Goal: Task Accomplishment & Management: Manage account settings

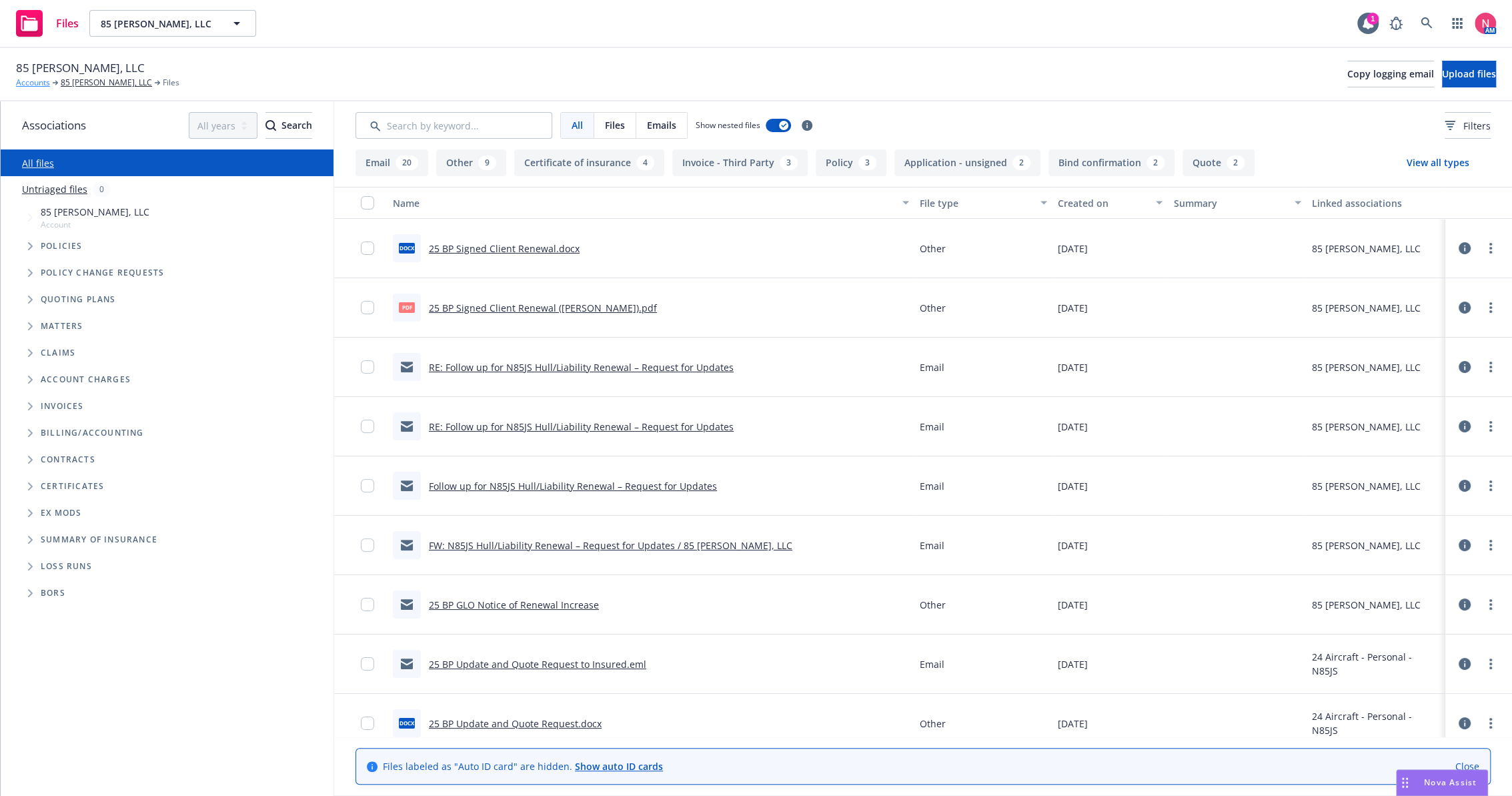
click at [19, 84] on link "Accounts" at bounding box center [33, 82] width 34 height 12
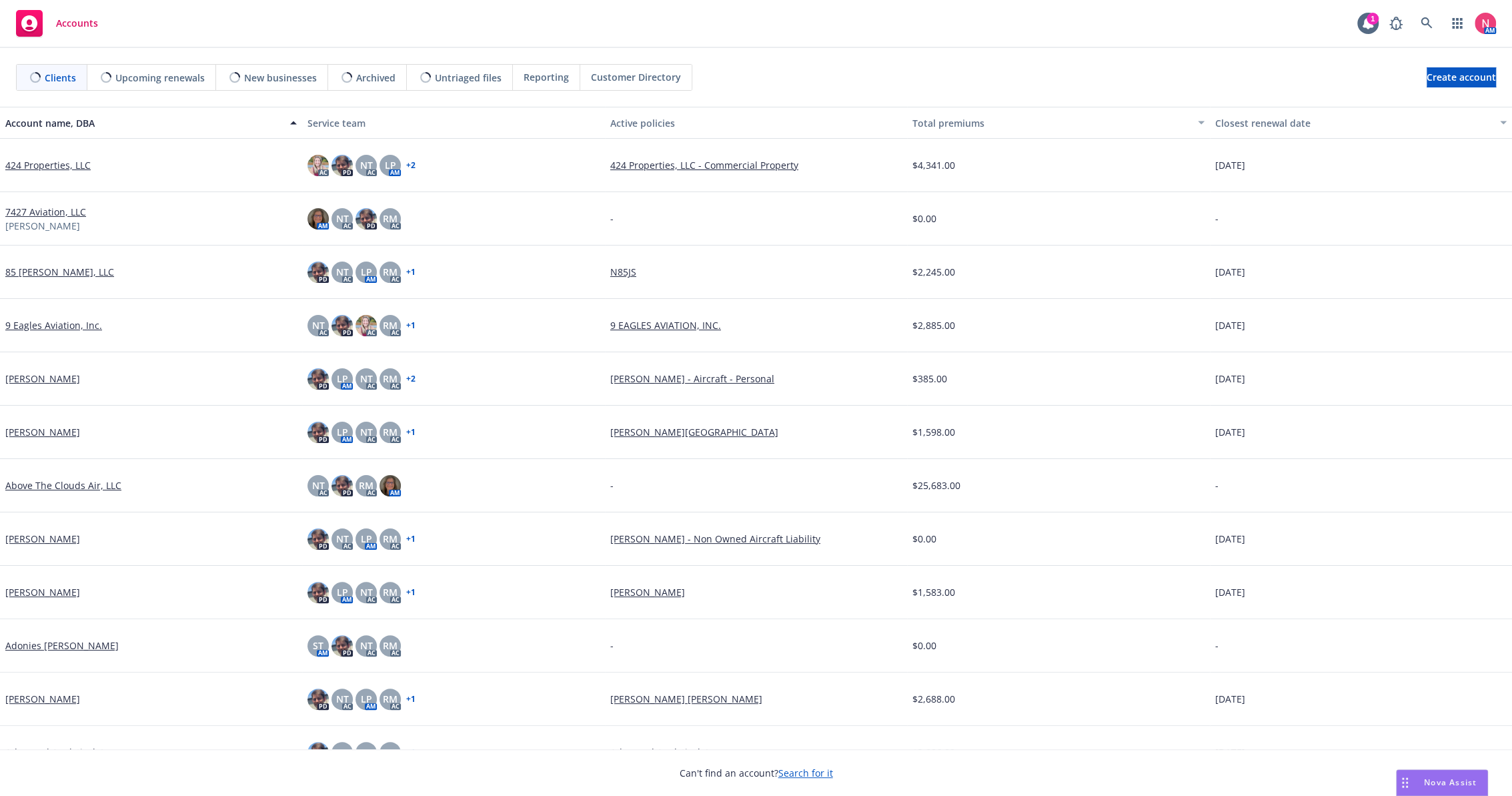
click at [32, 33] on rect at bounding box center [29, 23] width 27 height 27
click at [1428, 26] on icon at bounding box center [1426, 23] width 11 height 11
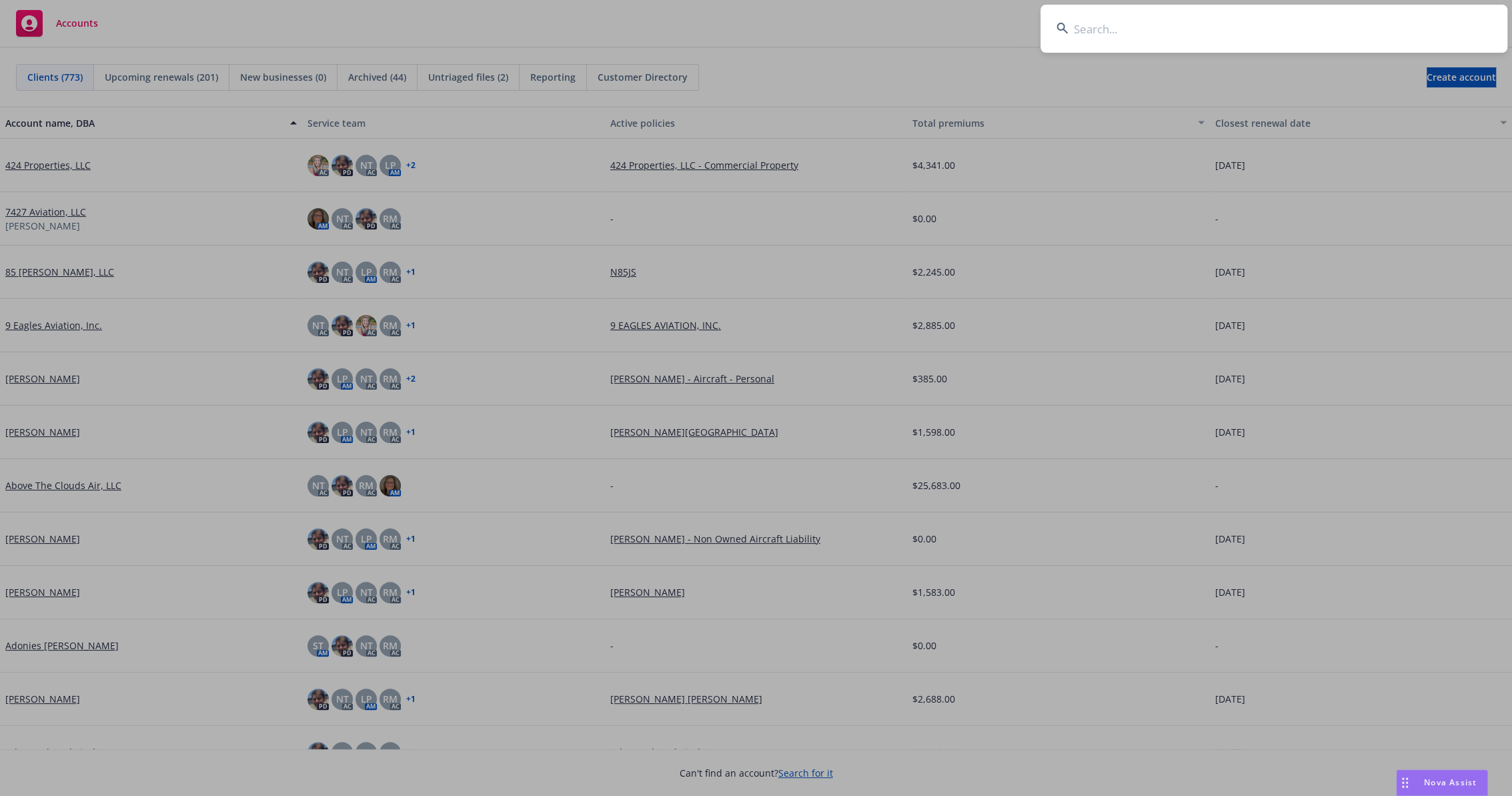
click at [1220, 17] on input at bounding box center [1274, 28] width 467 height 48
type input "Grayson Rogers"
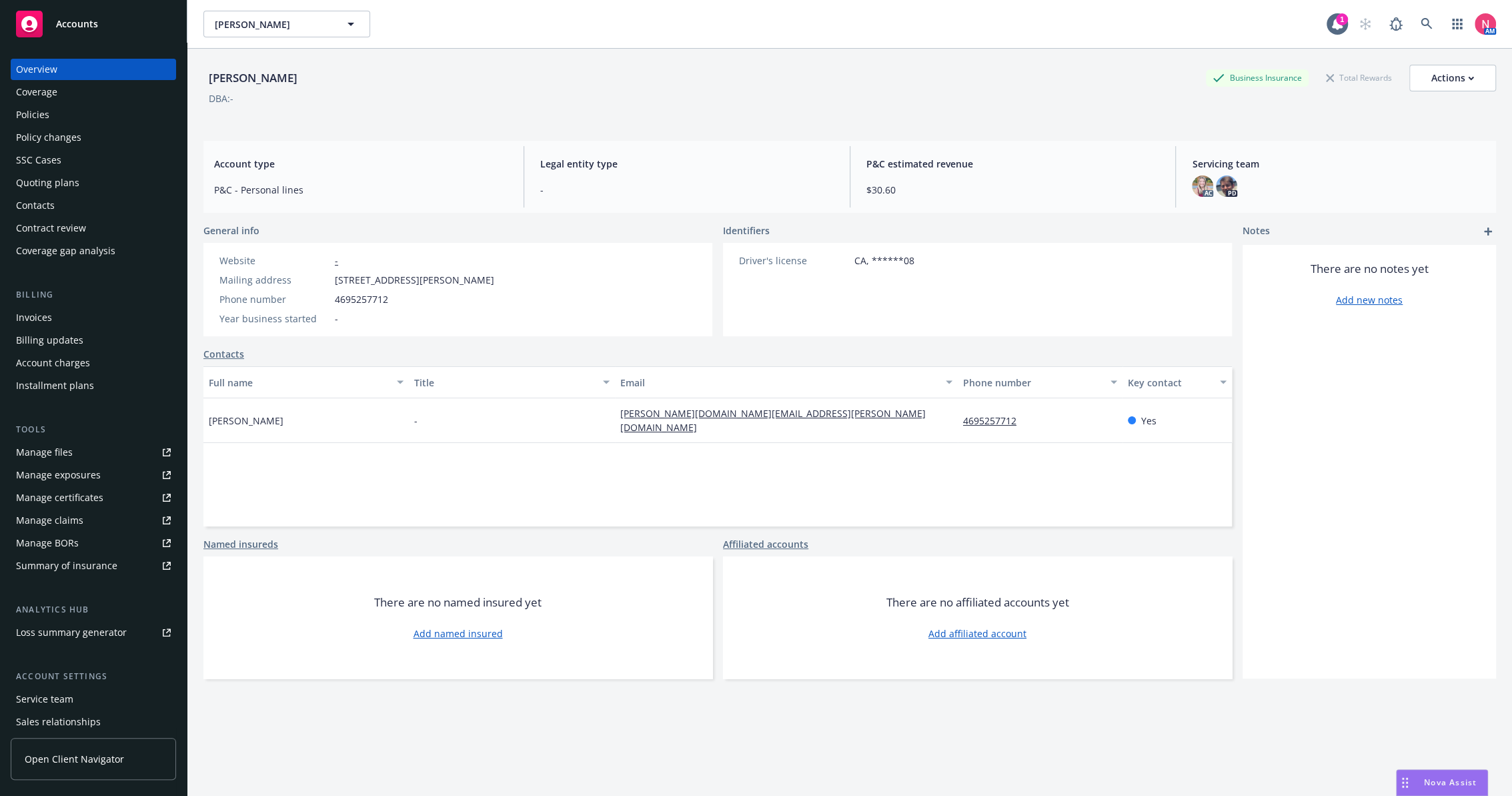
click at [41, 111] on div "Policies" at bounding box center [33, 115] width 33 height 21
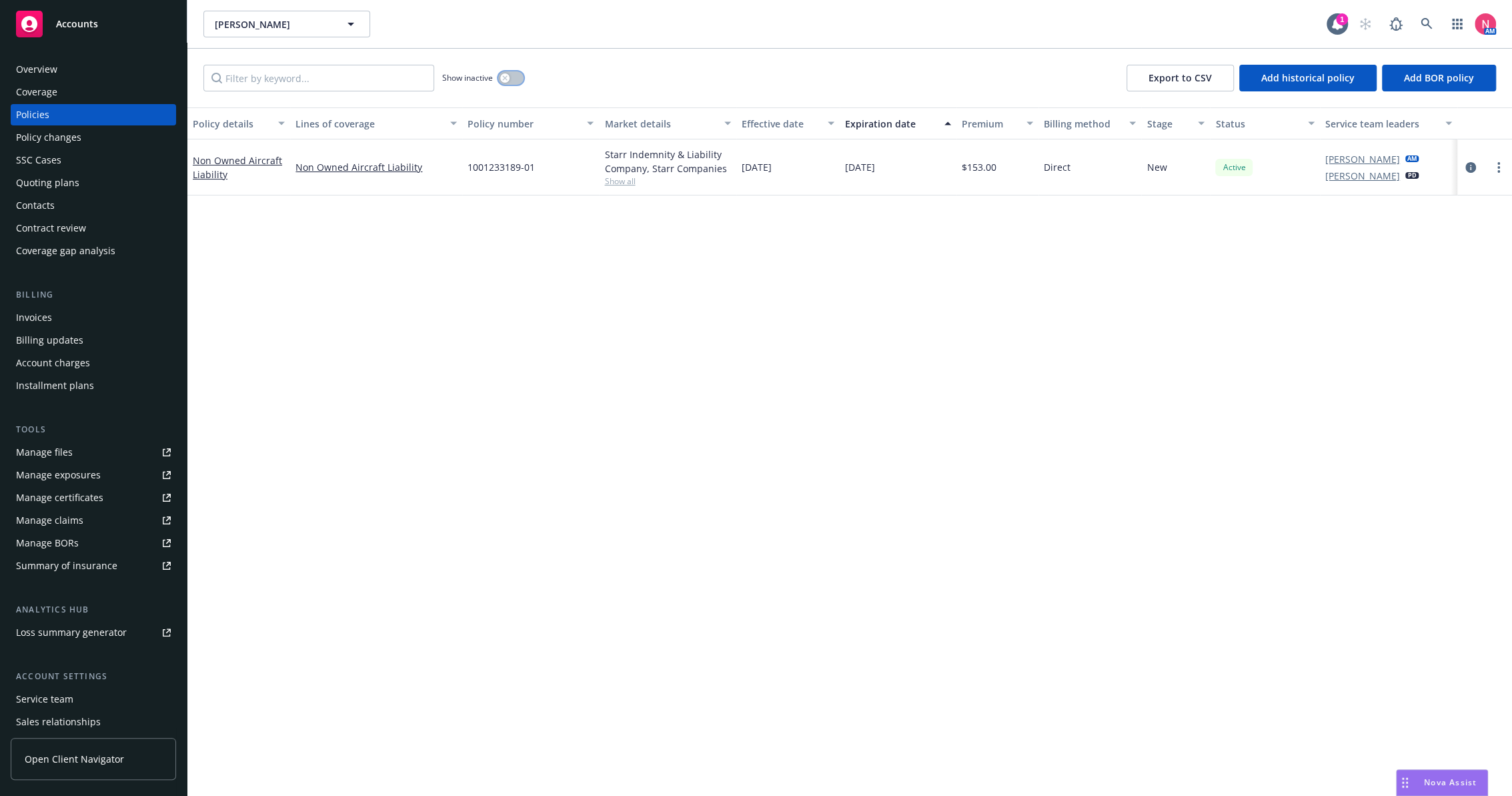
click at [514, 78] on button "button" at bounding box center [511, 78] width 25 height 13
click at [1496, 170] on link "more" at bounding box center [1498, 167] width 16 height 16
click at [993, 350] on div "Policy details Lines of coverage Policy number Market details Effective date Ex…" at bounding box center [849, 451] width 1324 height 689
click at [86, 180] on div "Quoting plans" at bounding box center [93, 183] width 154 height 21
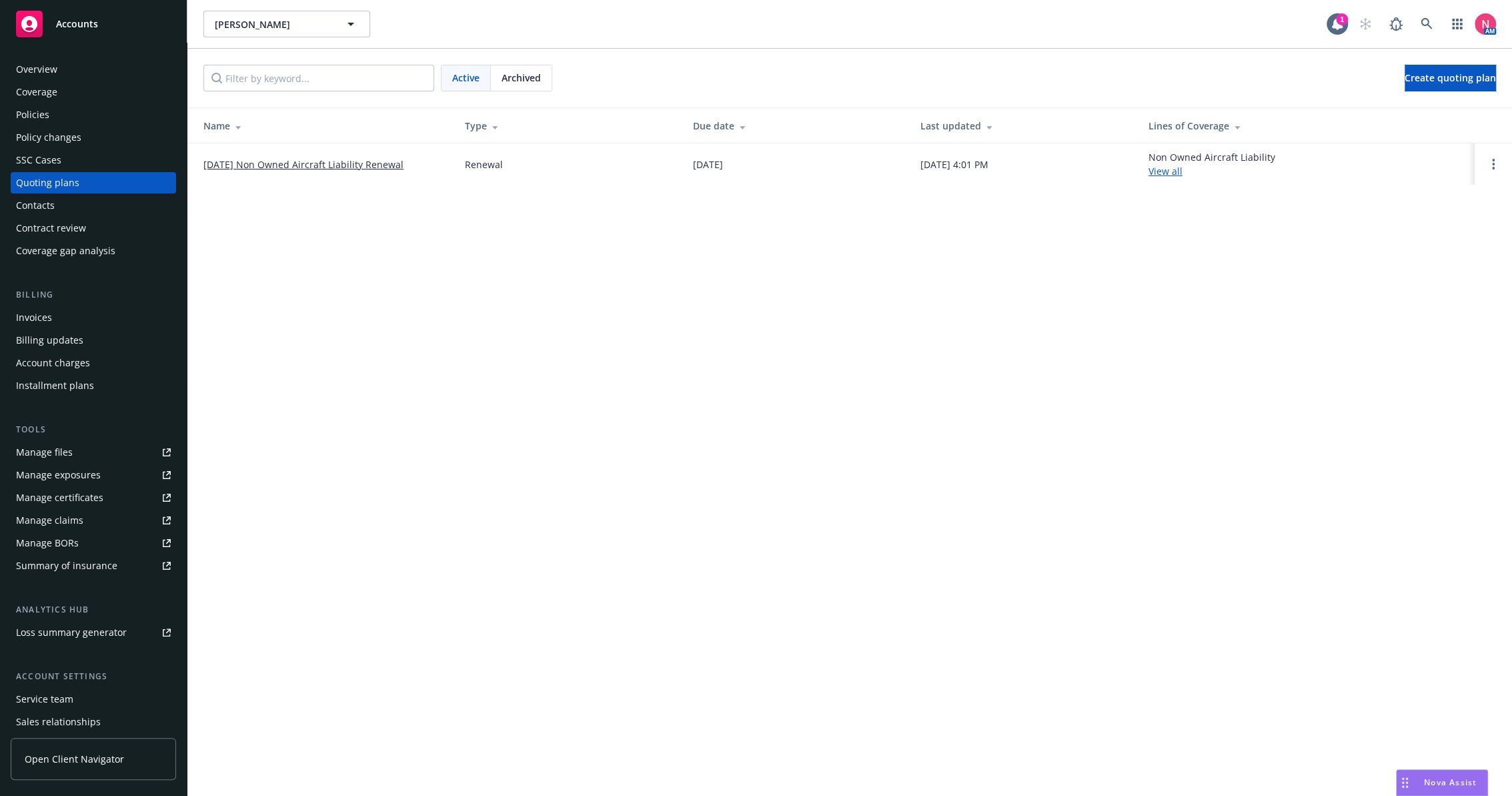
click at [49, 113] on div "Policies" at bounding box center [93, 115] width 154 height 21
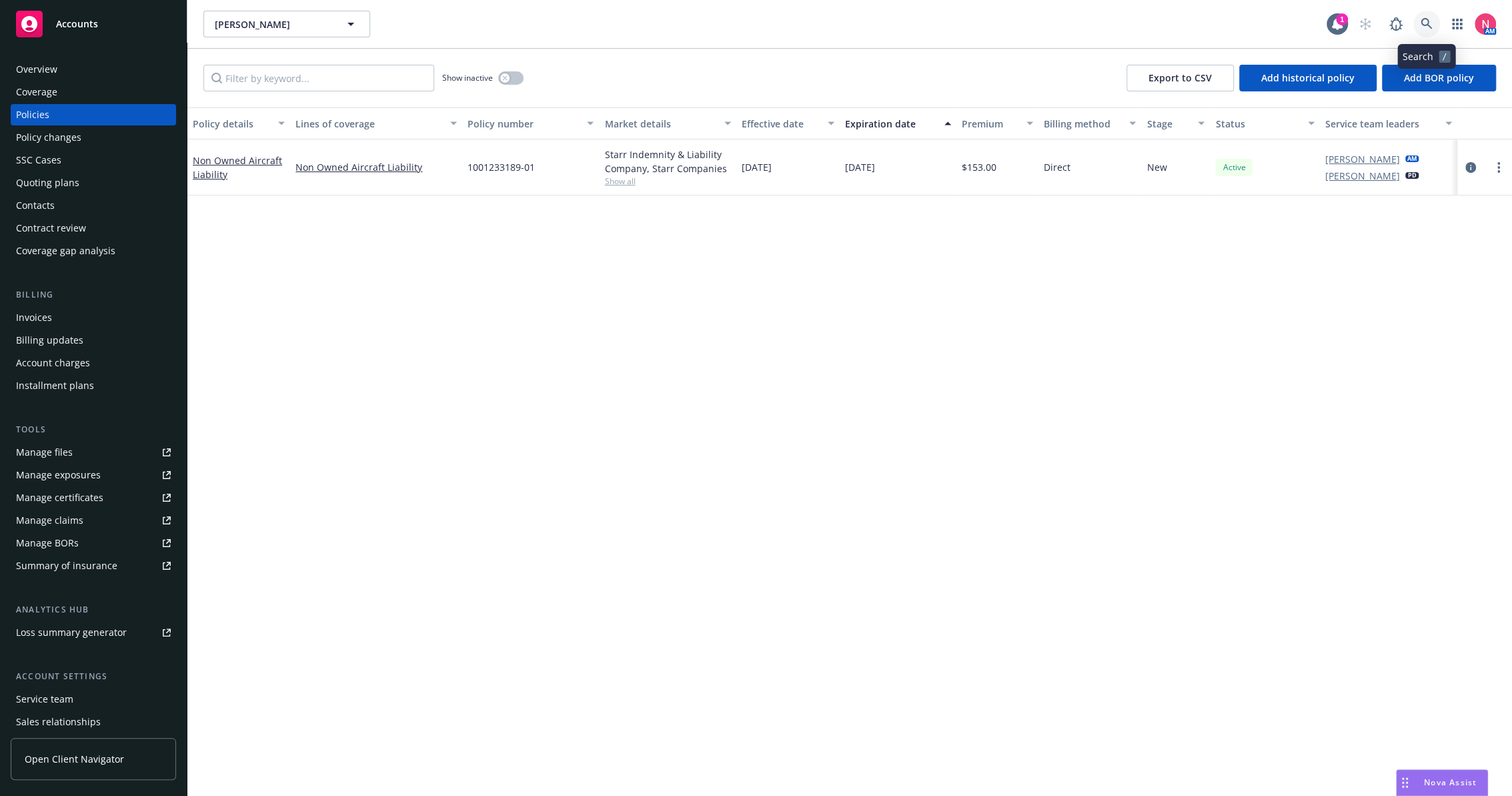
click at [1423, 21] on icon at bounding box center [1426, 24] width 12 height 12
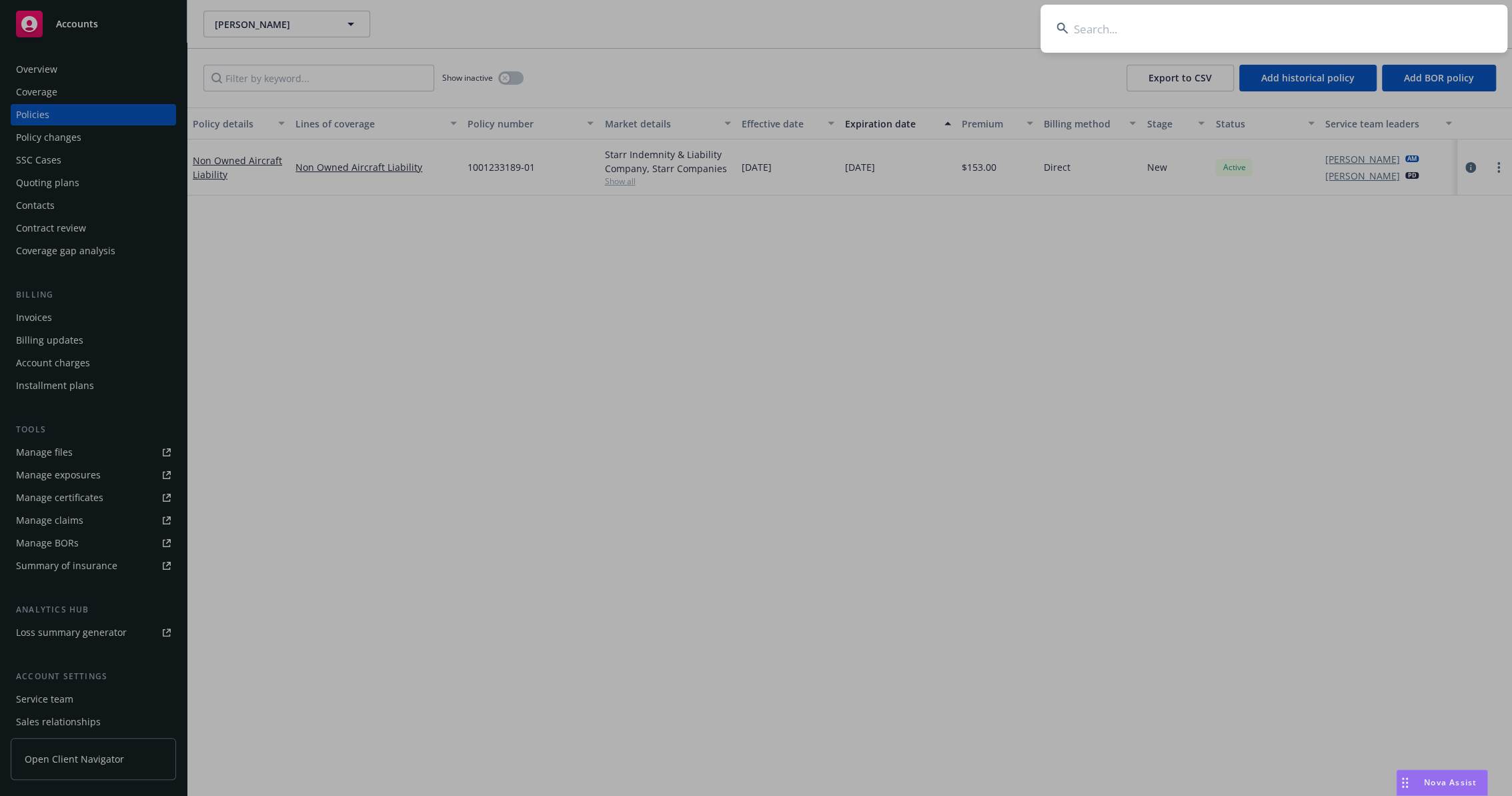
click at [1231, 24] on input at bounding box center [1274, 28] width 467 height 48
type input "Grayson Rogers"
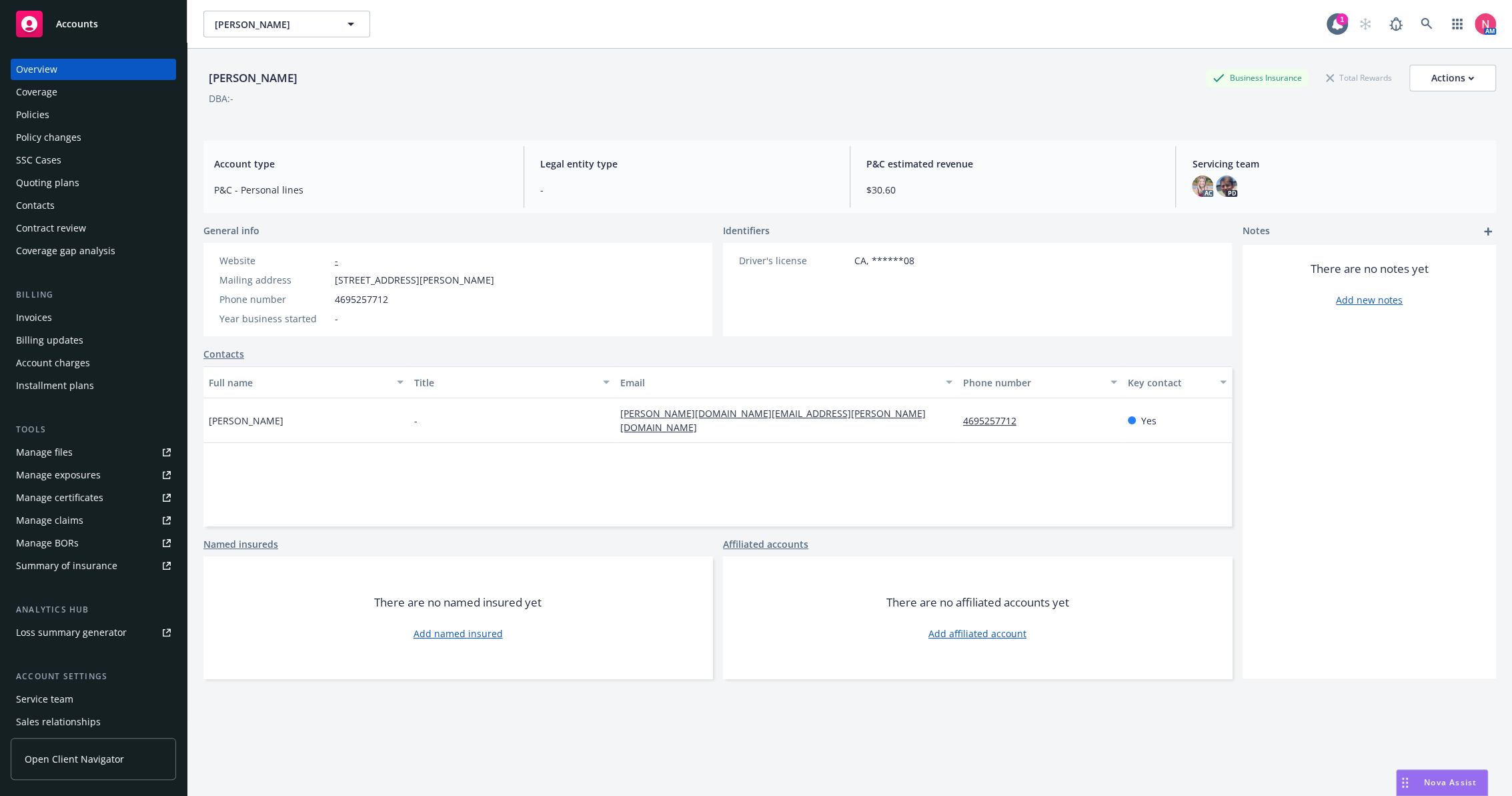
click at [76, 189] on div "Quoting plans" at bounding box center [48, 183] width 63 height 21
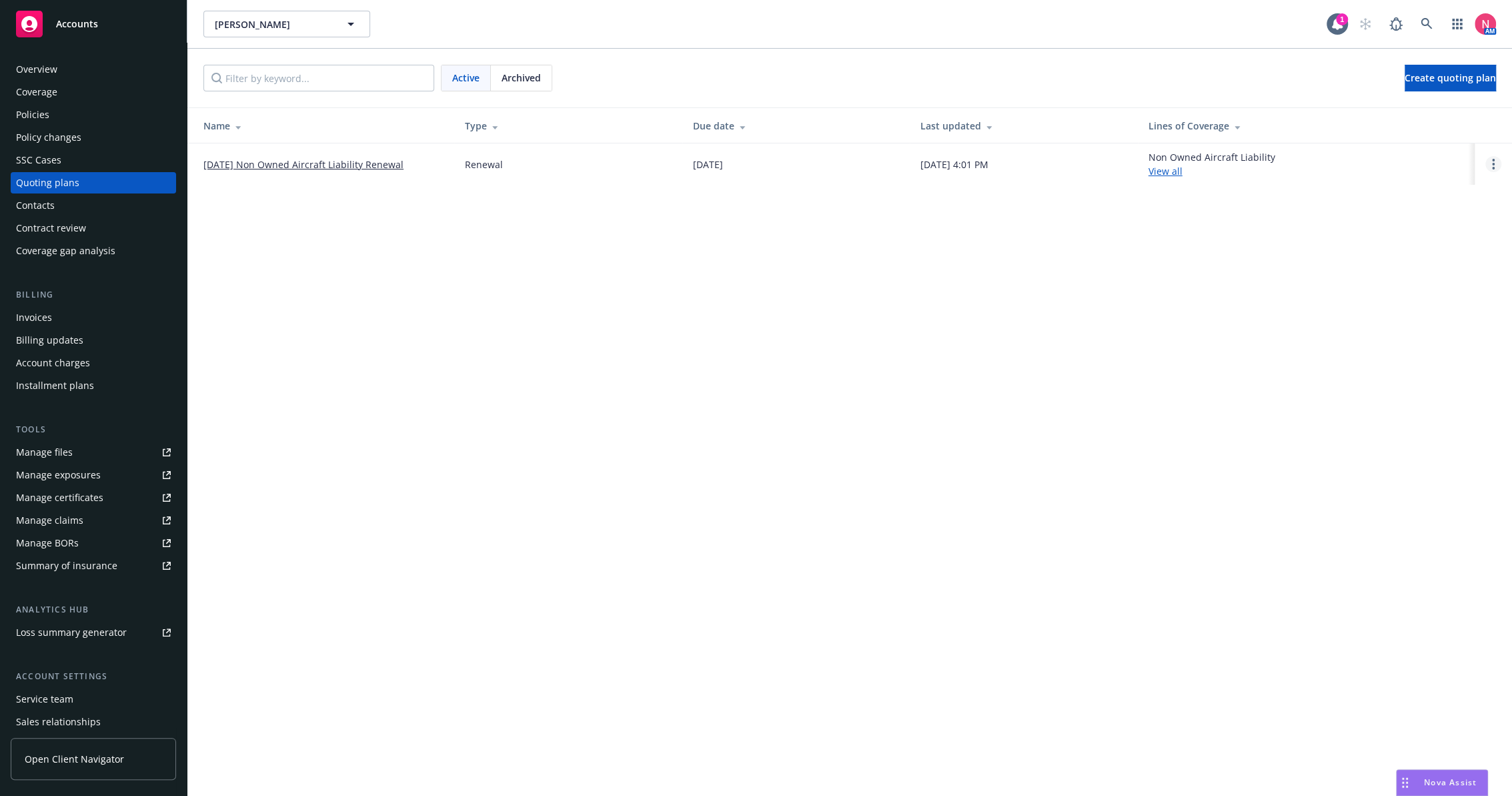
click at [1492, 163] on icon "Open options" at bounding box center [1492, 163] width 2 height 11
click at [1387, 153] on span "Archive" at bounding box center [1399, 154] width 65 height 13
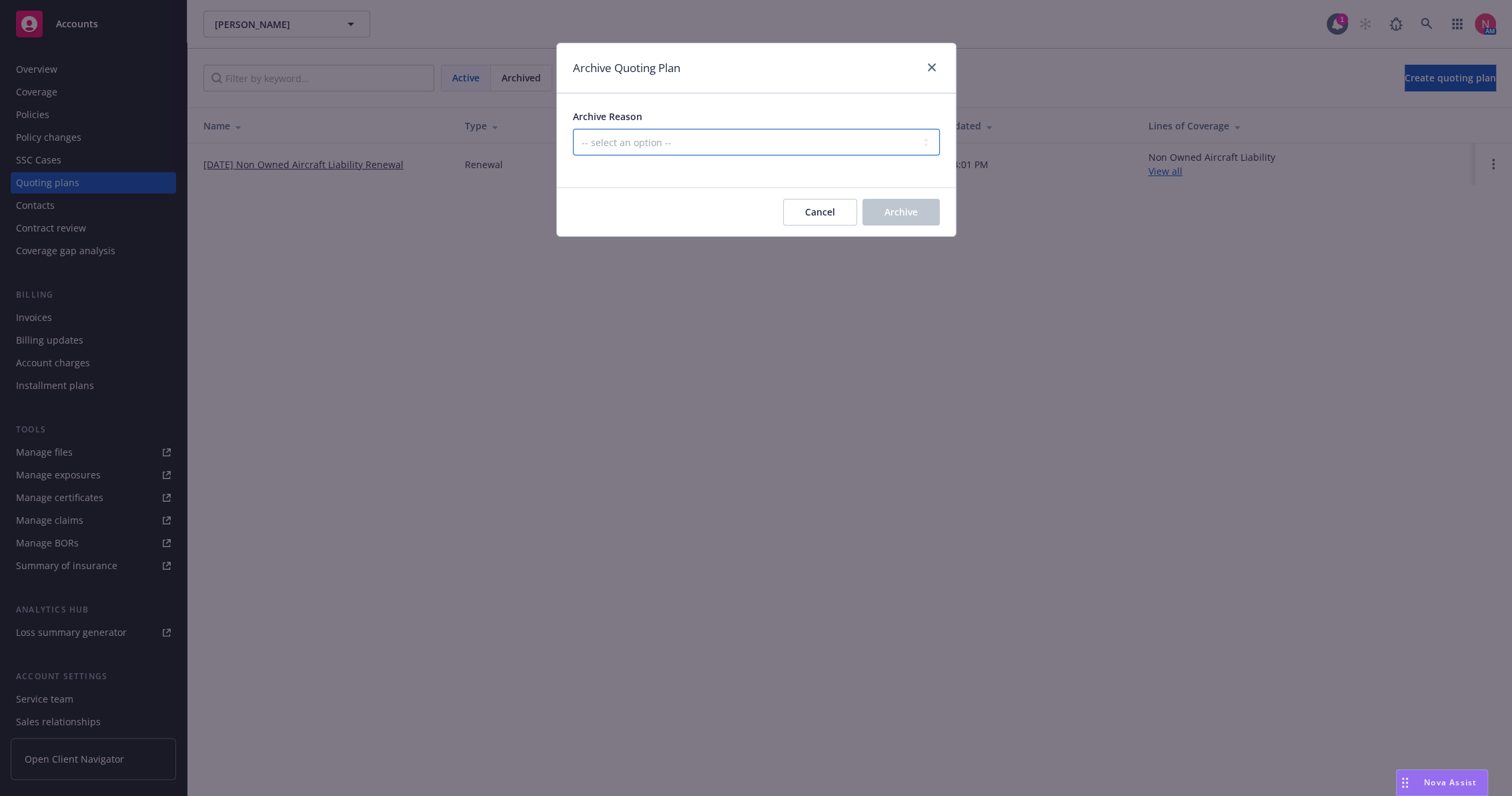
click at [689, 146] on select "-- select an option -- All policies in this renewal plan are auto-renewed Creat…" at bounding box center [756, 141] width 367 height 27
select select "ARCHIVED_RENEWAL_POLICY_AUTO_RENEWED"
click at [573, 128] on select "-- select an option -- All policies in this renewal plan are auto-renewed Creat…" at bounding box center [756, 141] width 367 height 27
click at [915, 219] on button "Archive" at bounding box center [901, 211] width 77 height 27
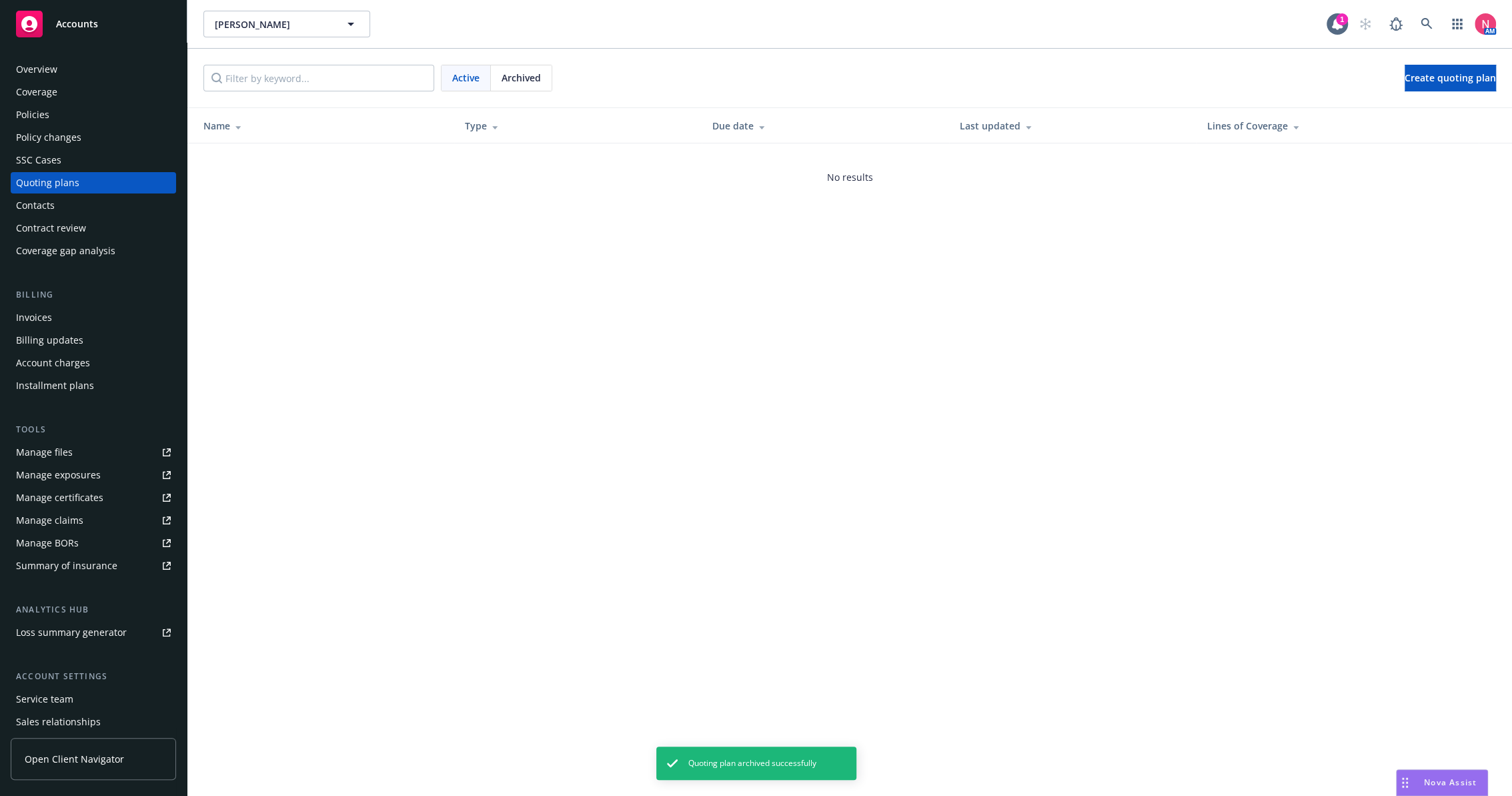
click at [33, 115] on div "Policies" at bounding box center [33, 115] width 33 height 21
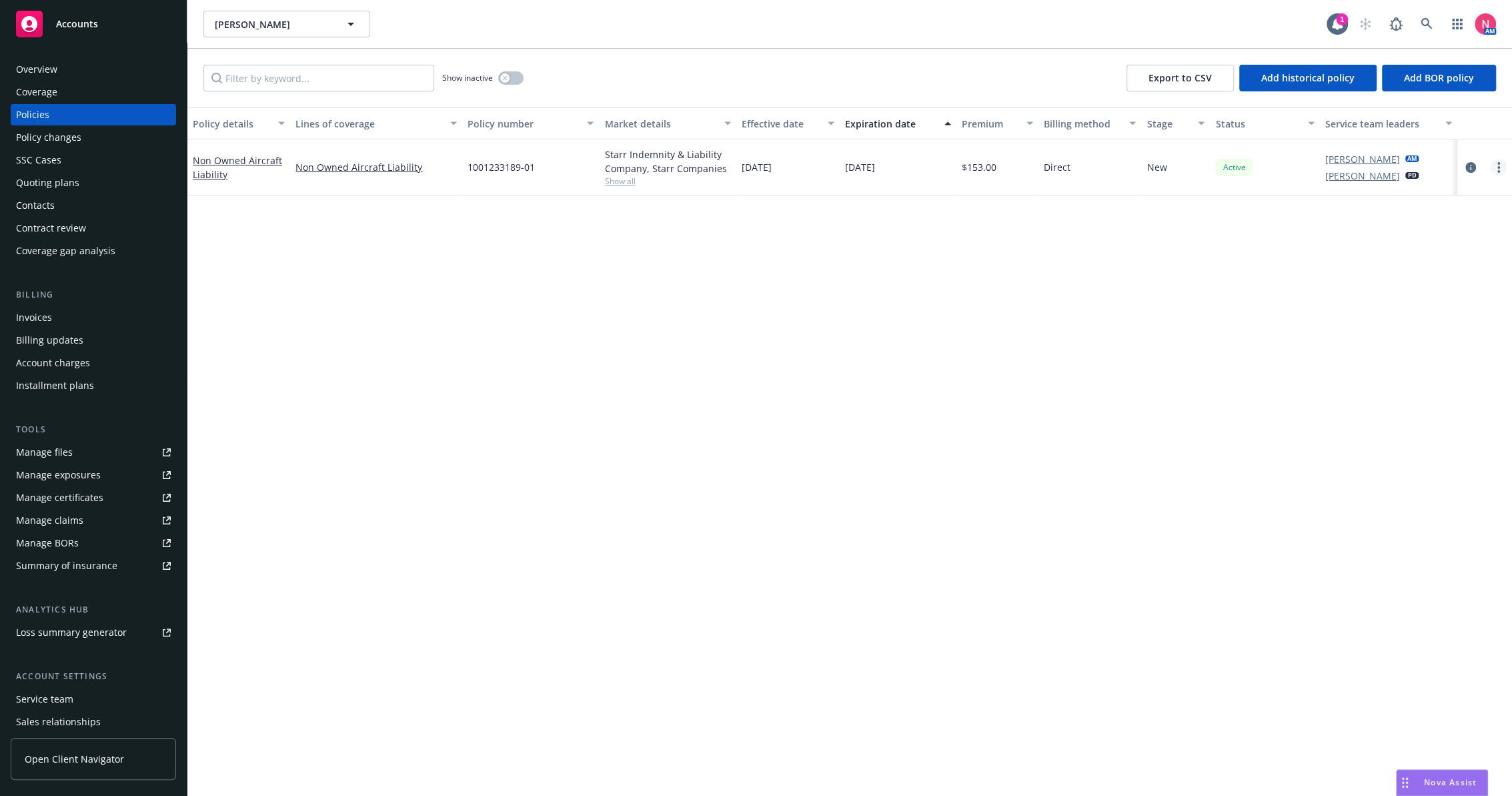
click at [1494, 171] on link "more" at bounding box center [1498, 167] width 16 height 16
click at [1457, 217] on link "Renew with incumbent" at bounding box center [1427, 220] width 157 height 27
select select "12"
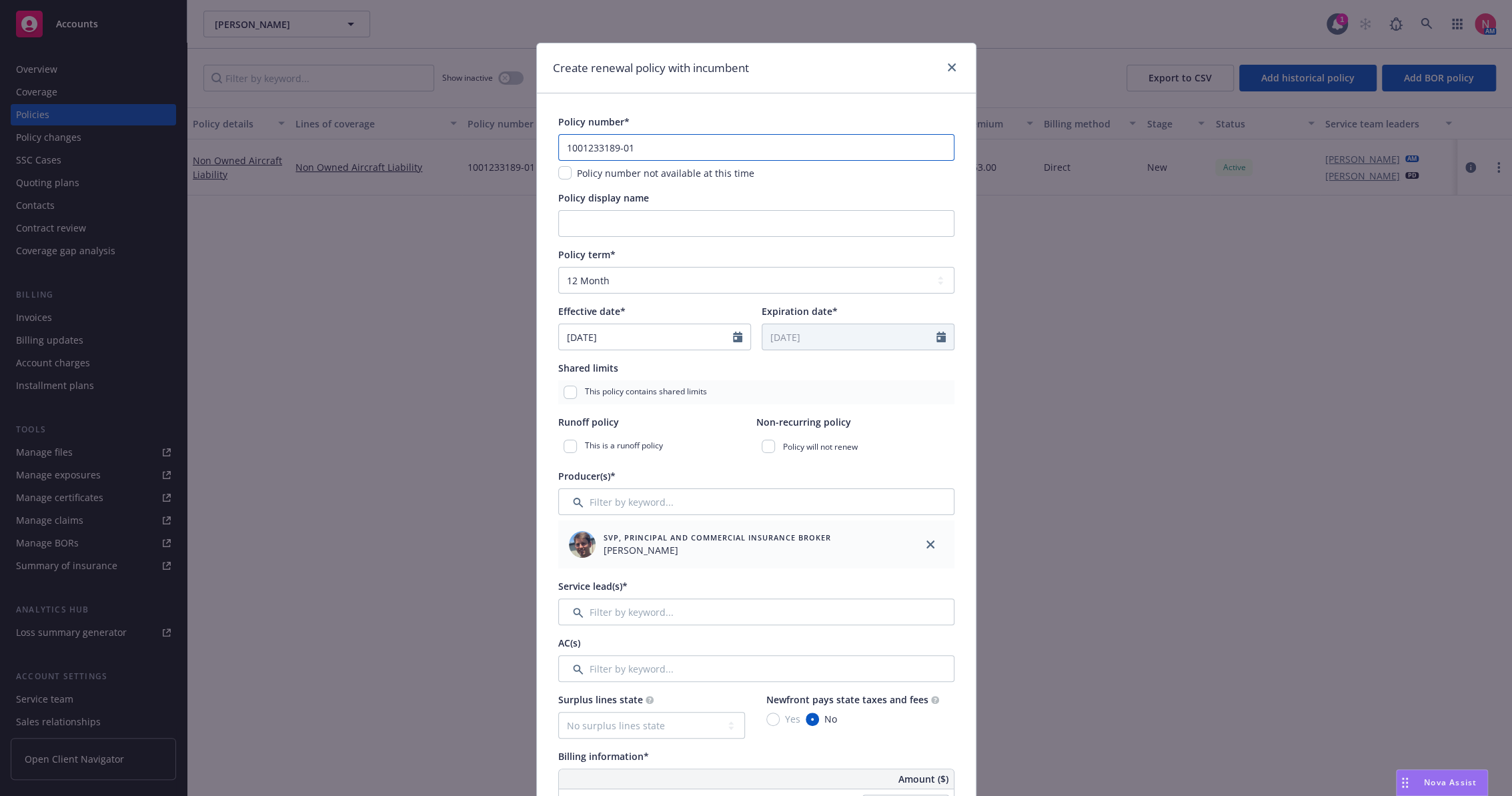
drag, startPoint x: 640, startPoint y: 149, endPoint x: 525, endPoint y: 143, distance: 115.2
click at [525, 143] on div "Create renewal policy with incumbent Policy number* 1001233189-01 Policy number…" at bounding box center [756, 398] width 1512 height 796
click at [599, 145] on input "text" at bounding box center [756, 147] width 396 height 27
paste input "1001233189-02"
type input "1001233189-02"
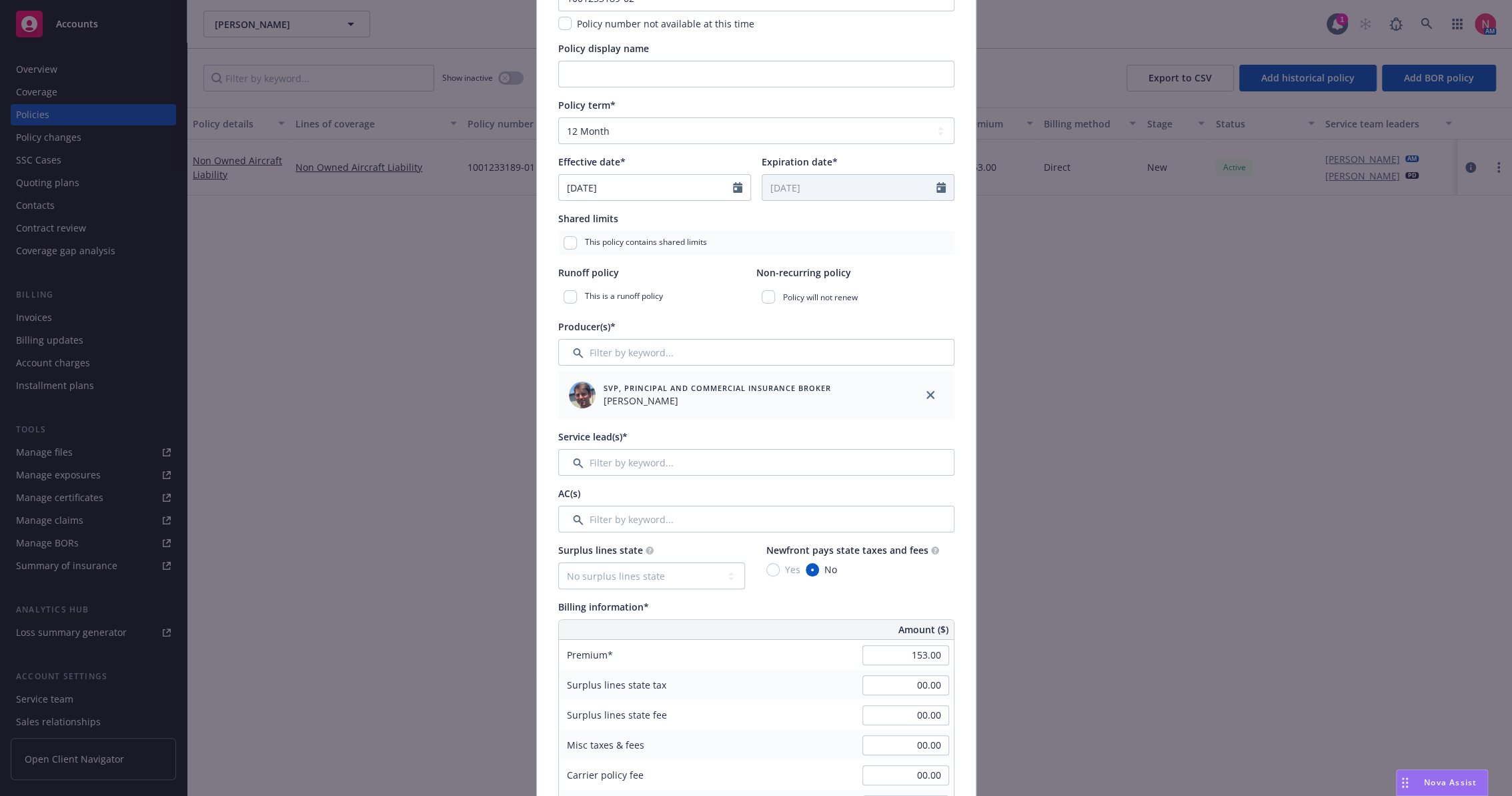
scroll to position [296, 0]
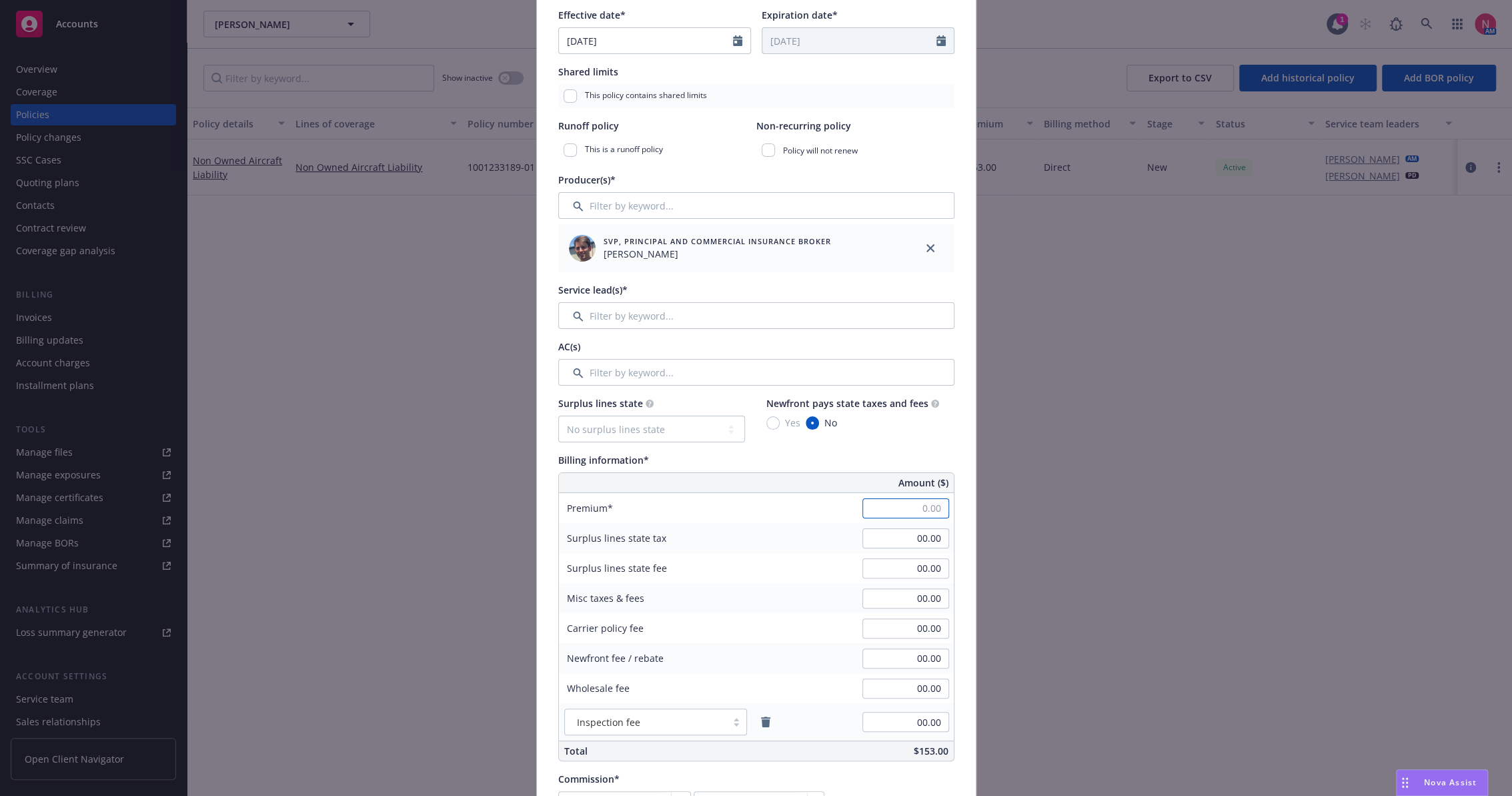
paste input "153.00"
type input "153.00"
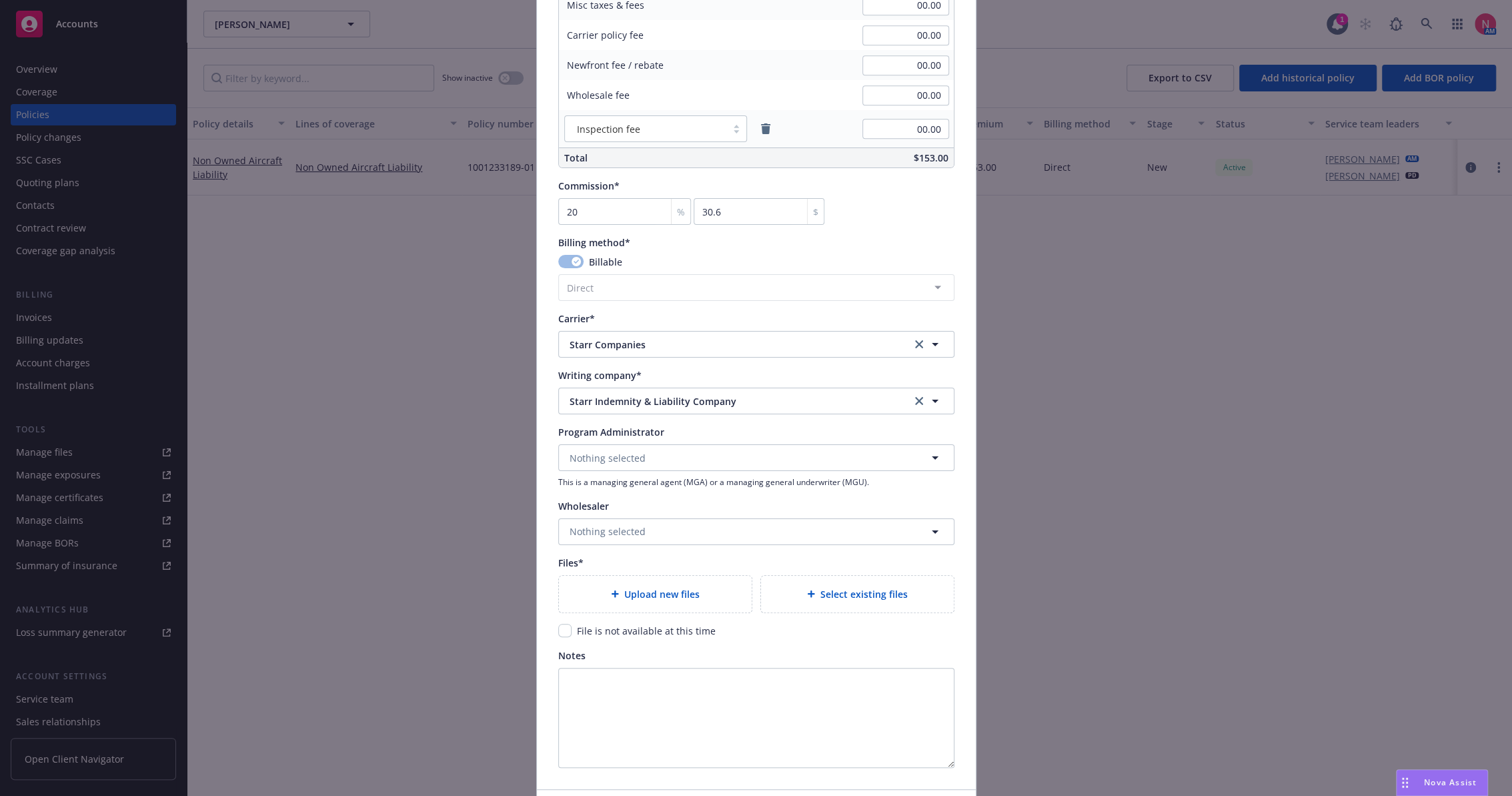
scroll to position [963, 0]
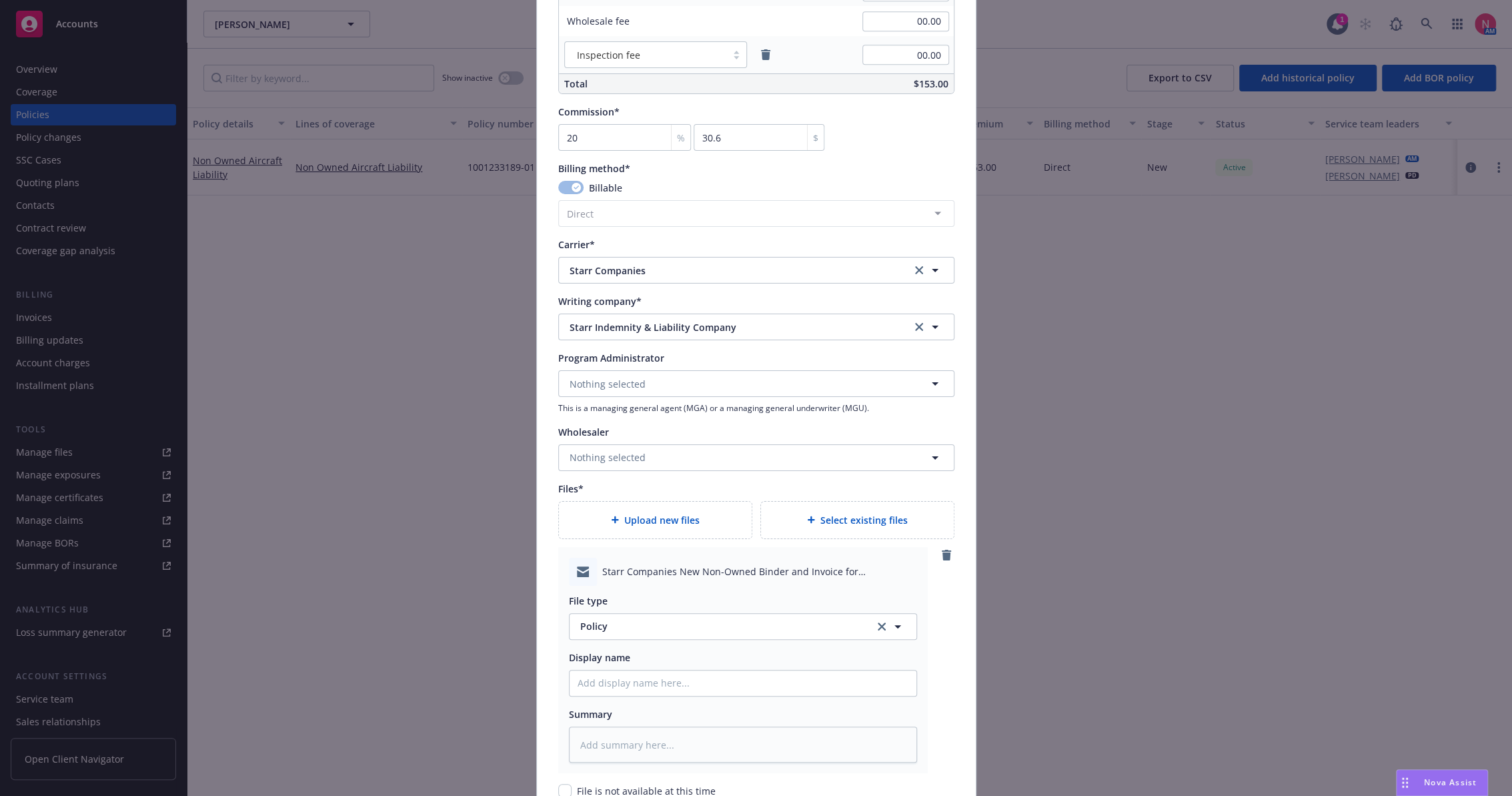
type textarea "x"
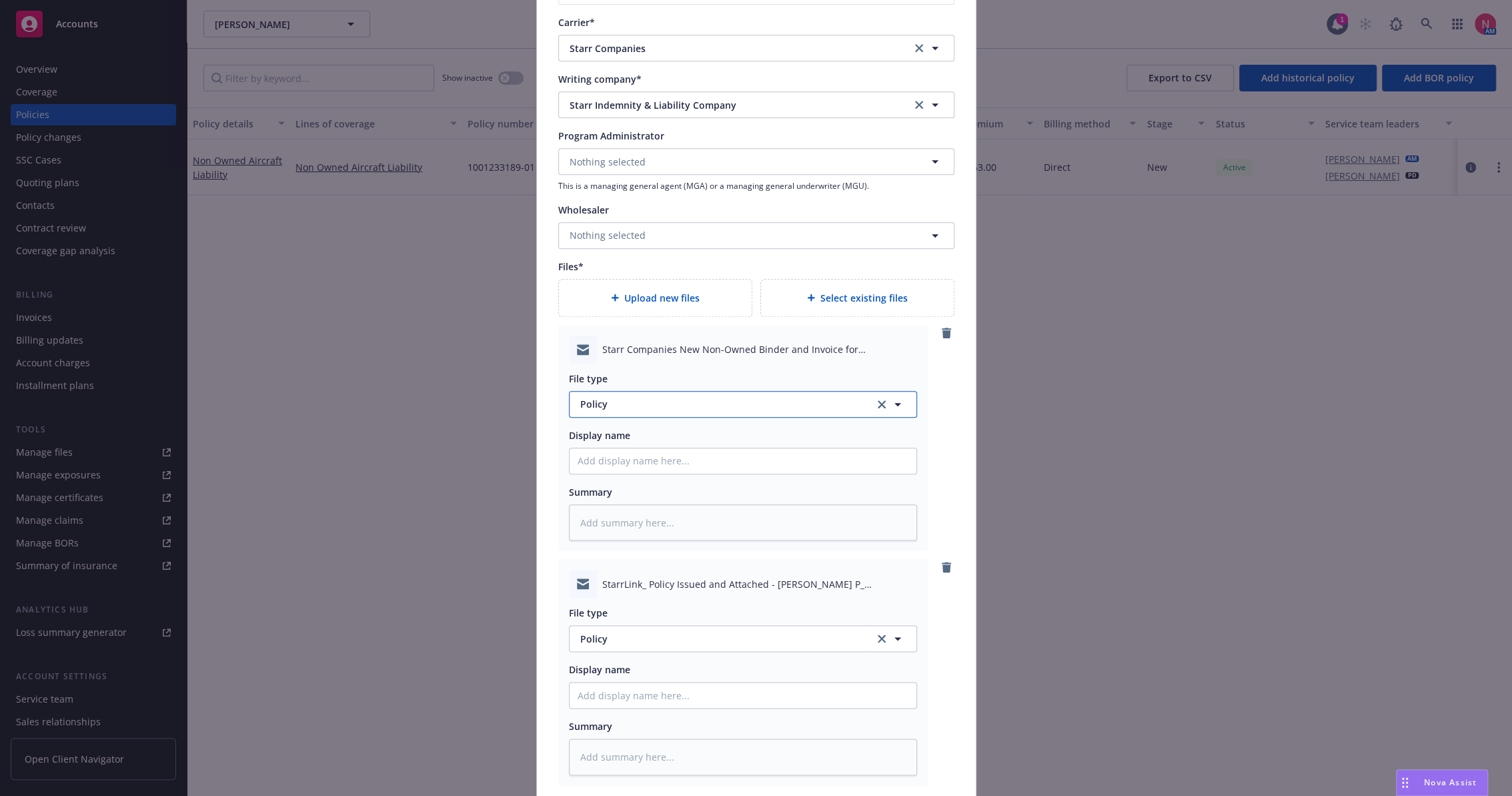
click at [691, 404] on span "Policy" at bounding box center [719, 403] width 279 height 14
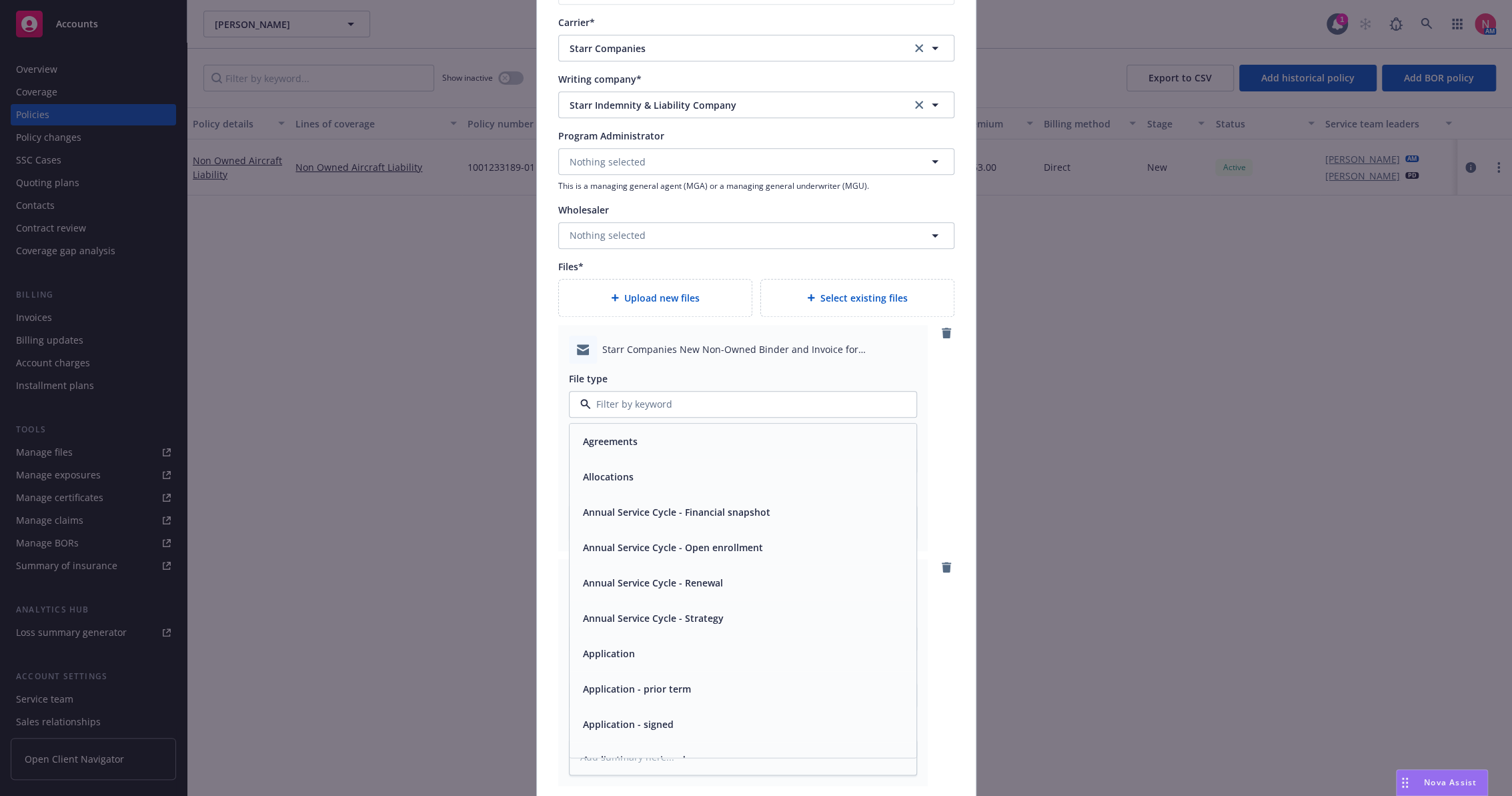
type input "b"
click at [658, 433] on div "Binder" at bounding box center [742, 441] width 331 height 20
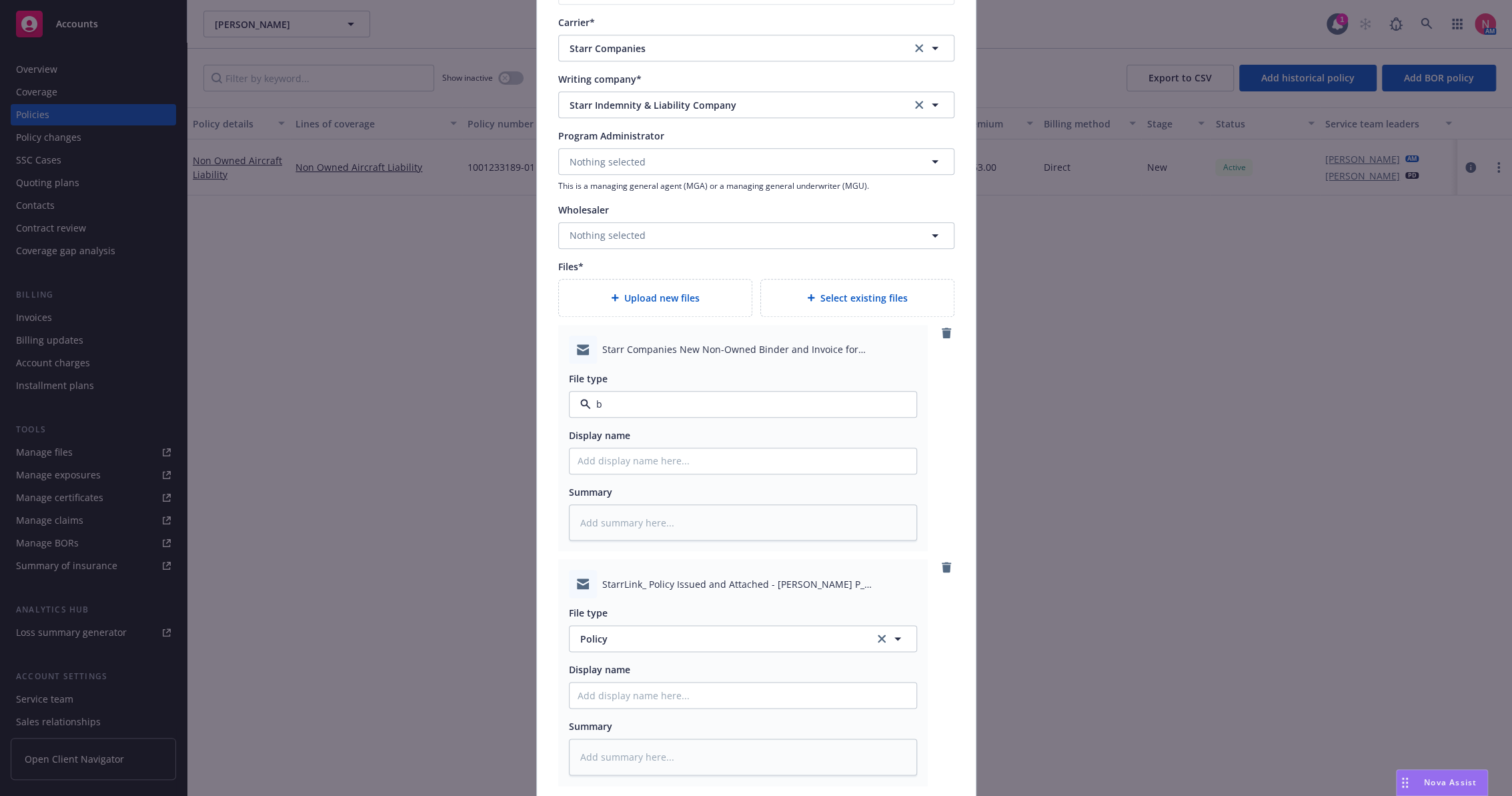
type textarea "x"
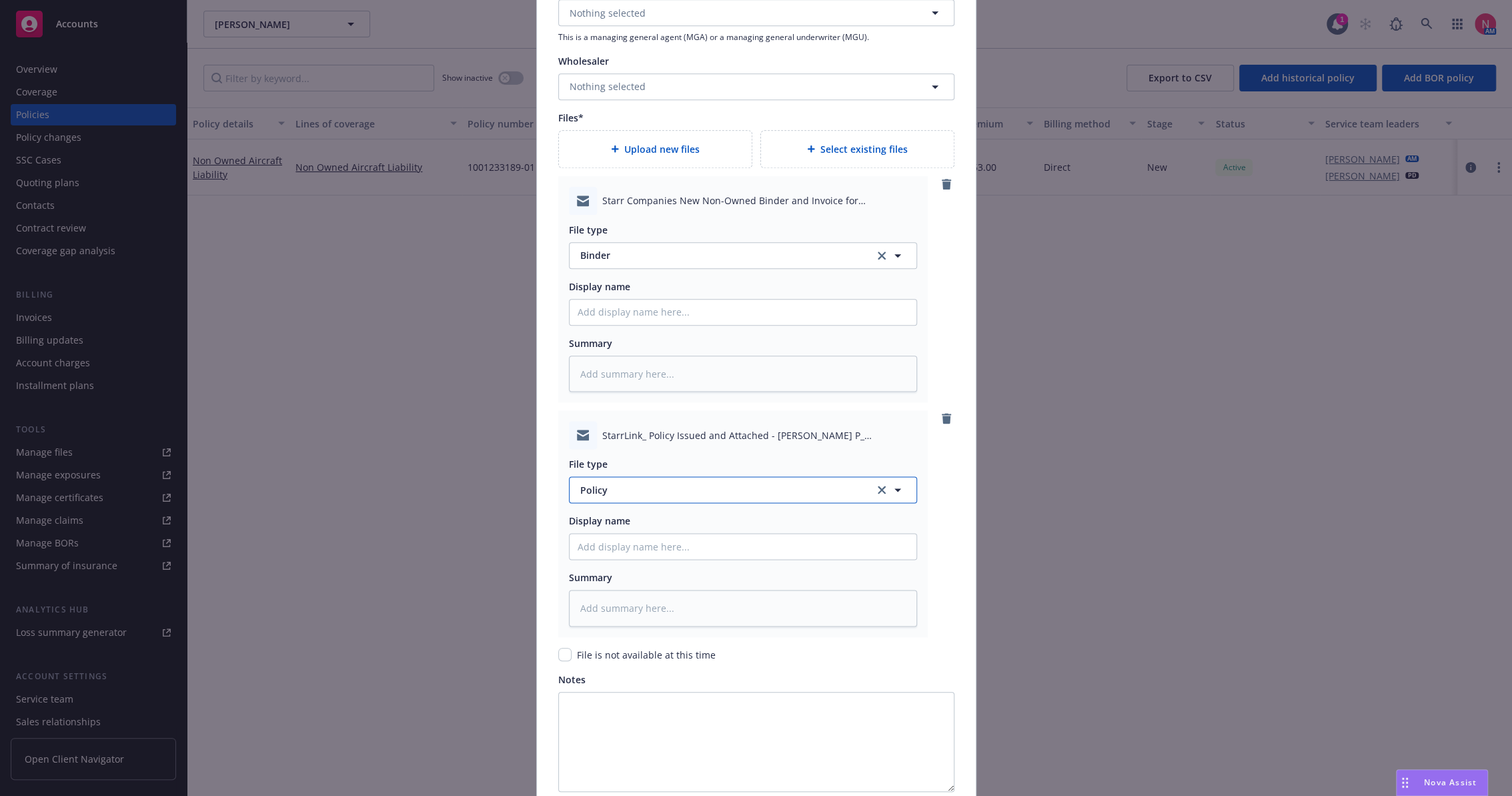
click at [624, 494] on span "Policy" at bounding box center [719, 489] width 279 height 14
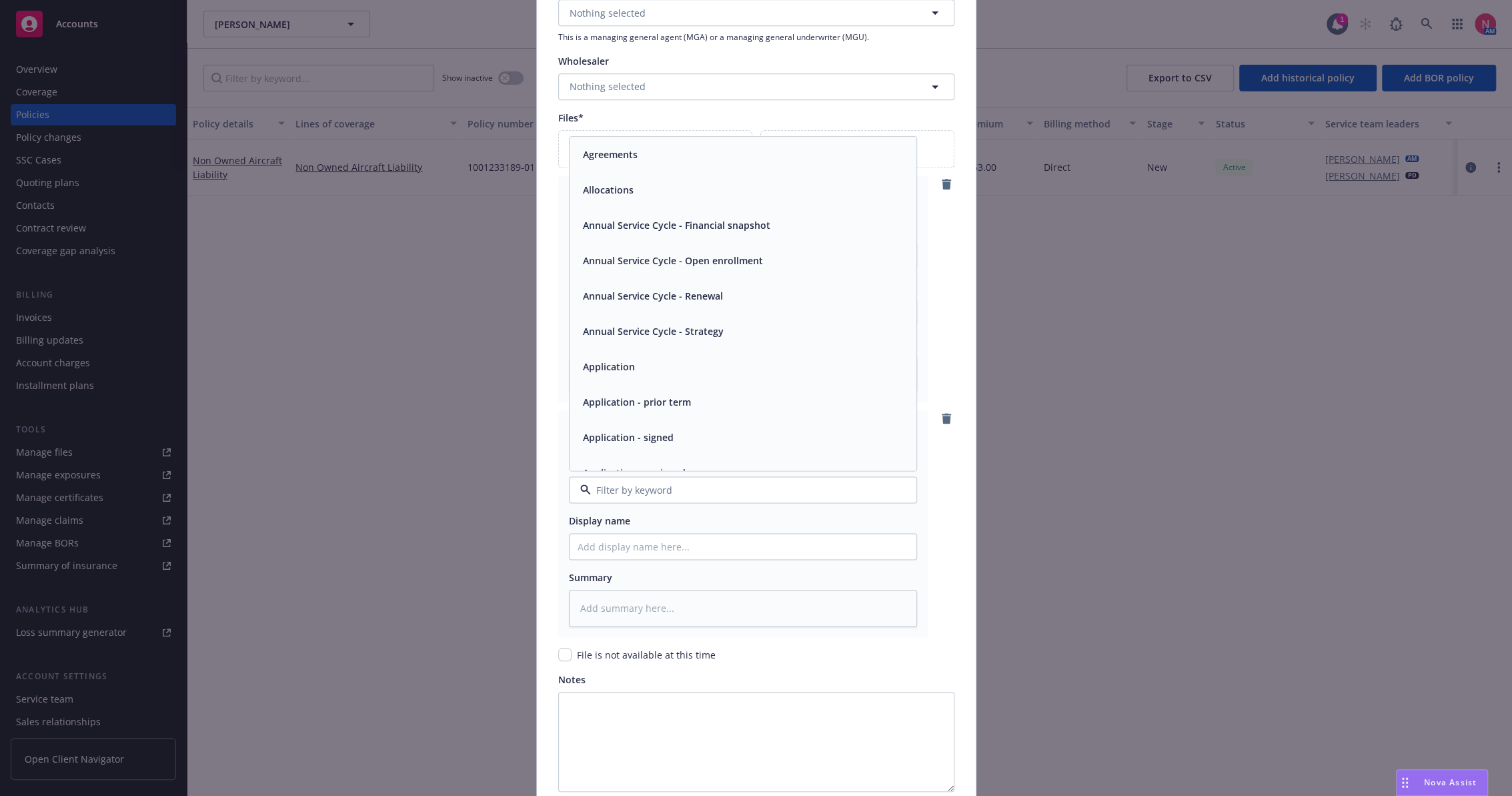
type input "e"
click at [635, 363] on div "Email" at bounding box center [742, 367] width 331 height 20
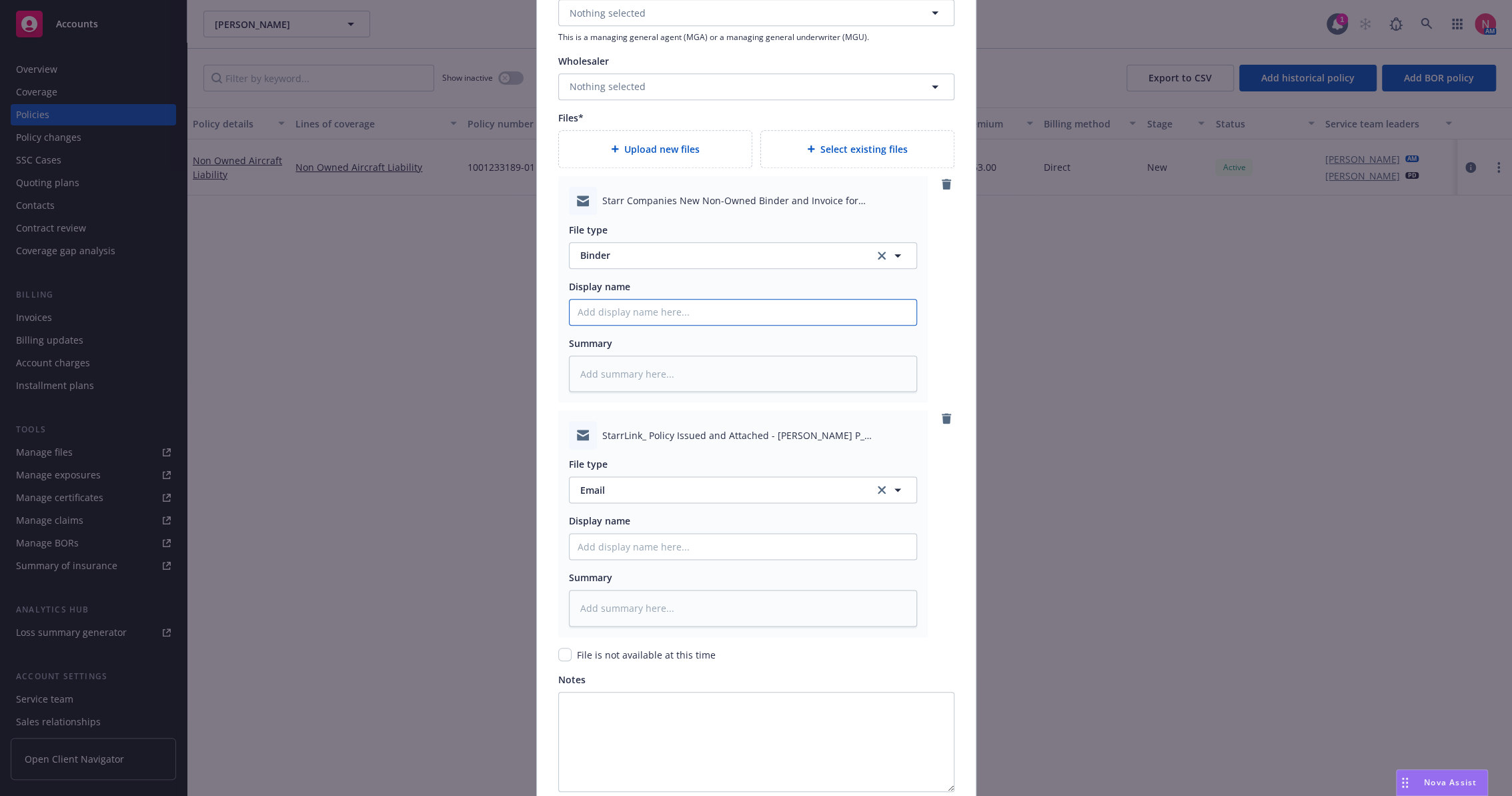
click at [629, 315] on input "Policy display name" at bounding box center [743, 311] width 347 height 25
click at [610, 299] on input "Policy display name" at bounding box center [743, 311] width 347 height 25
type textarea "x"
type input "2"
type textarea "x"
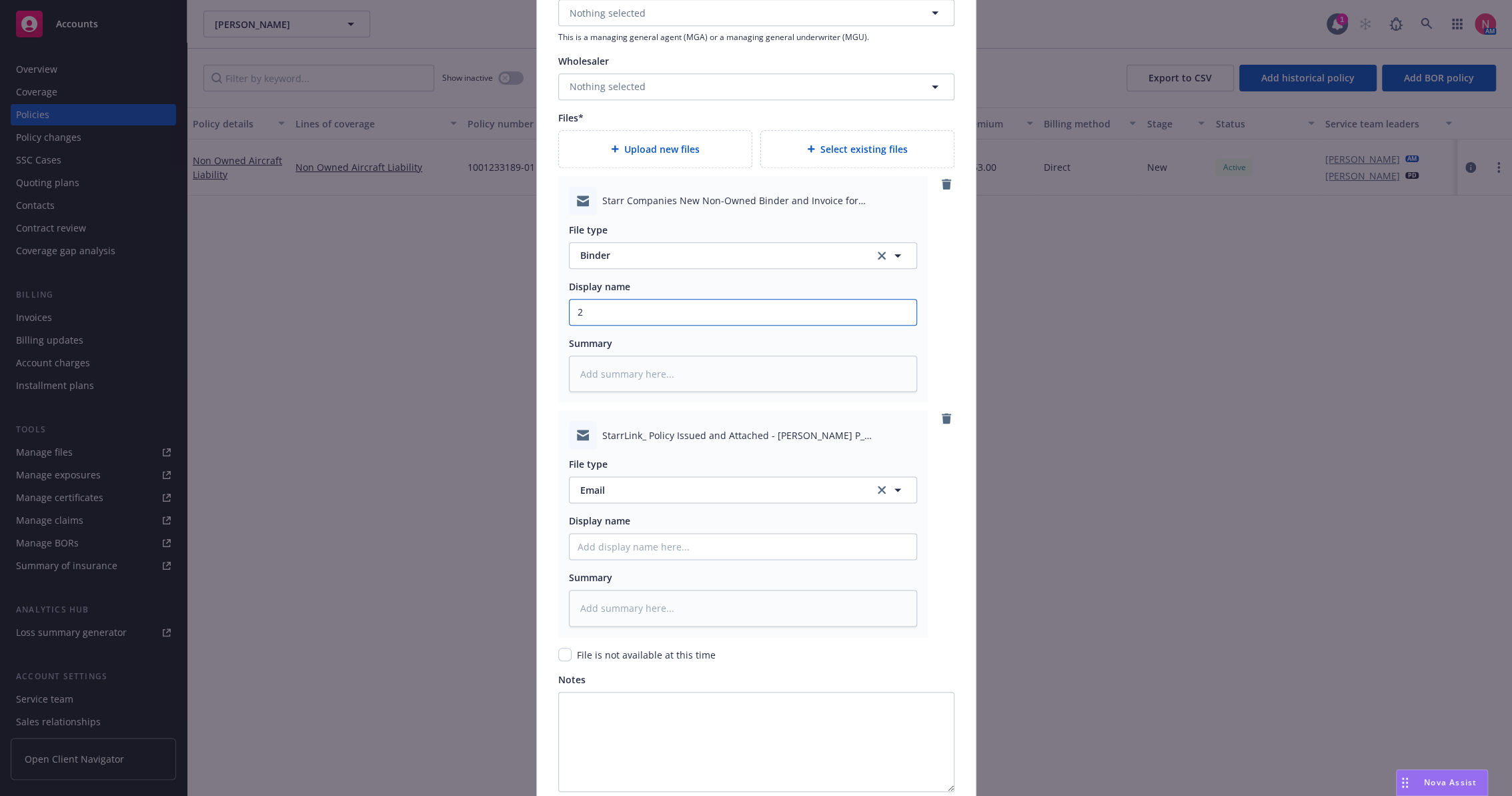
type input "25"
type textarea "x"
type input "25"
type textarea "x"
type input "25 N"
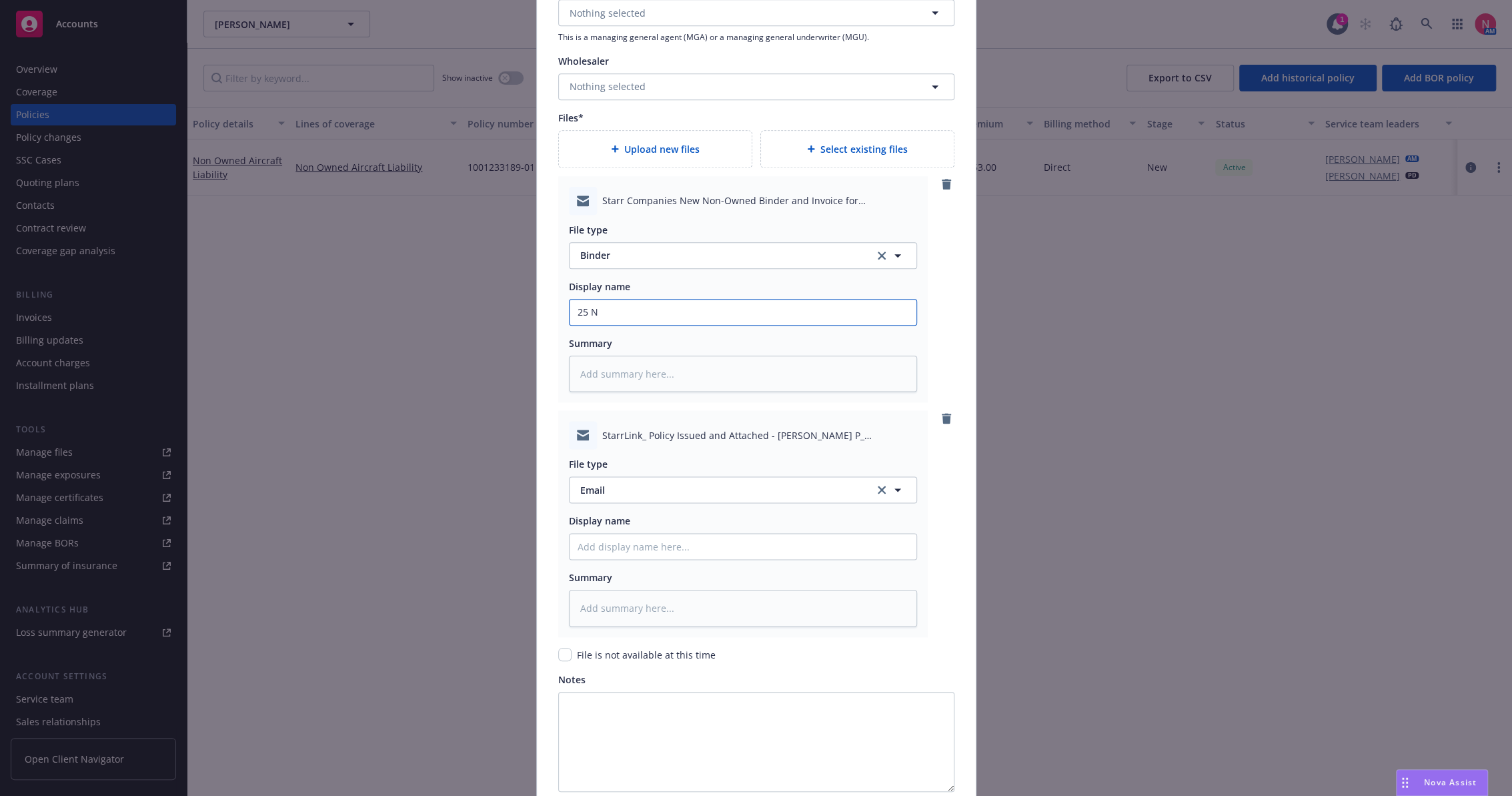
type textarea "x"
type input "25 NOWN CVS Binder and bill"
click at [623, 324] on input "Policy display name" at bounding box center [743, 311] width 347 height 25
type textarea "x"
type input "2"
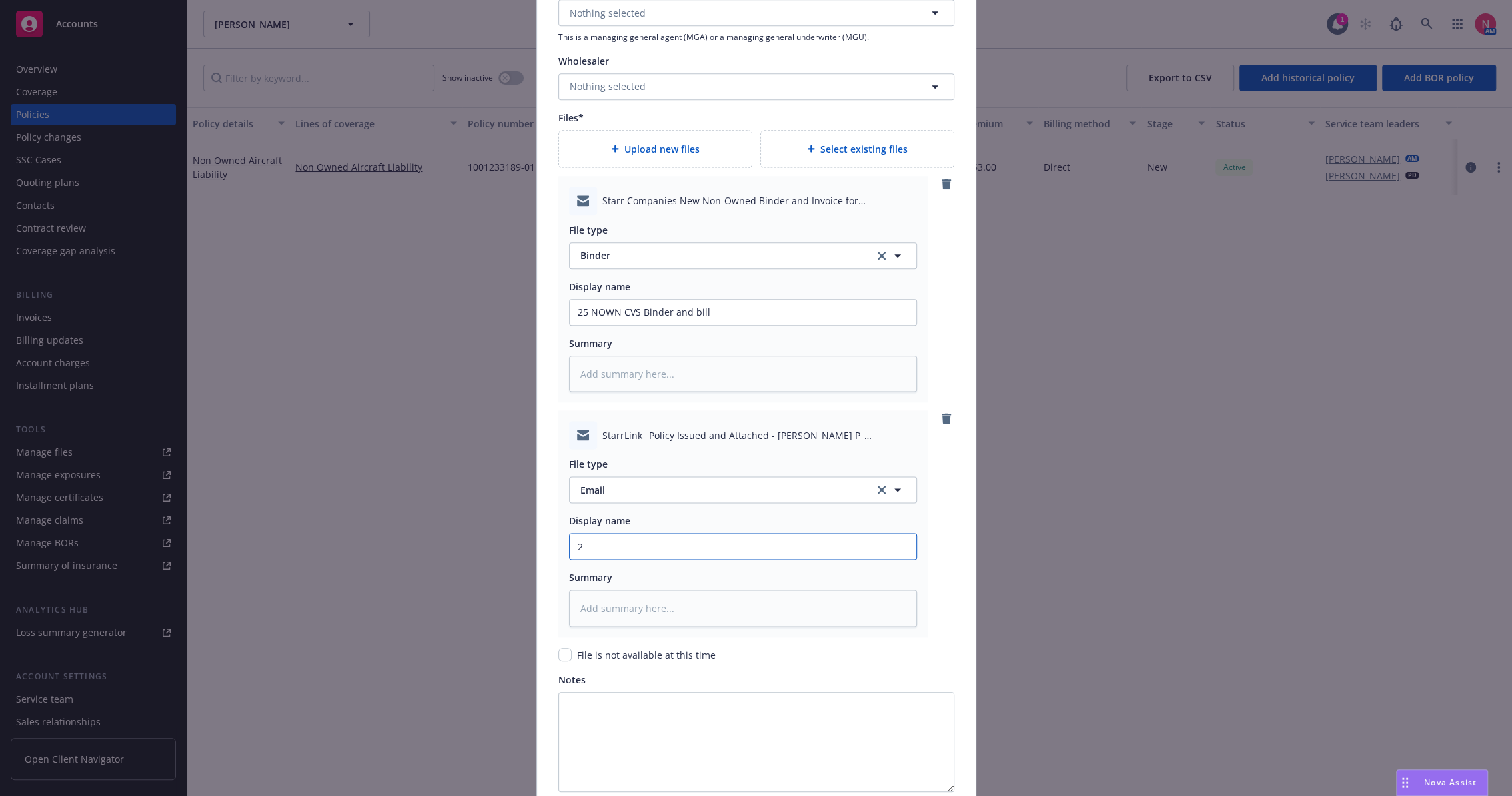
type textarea "x"
type input "25"
type textarea "x"
type input "25"
type textarea "x"
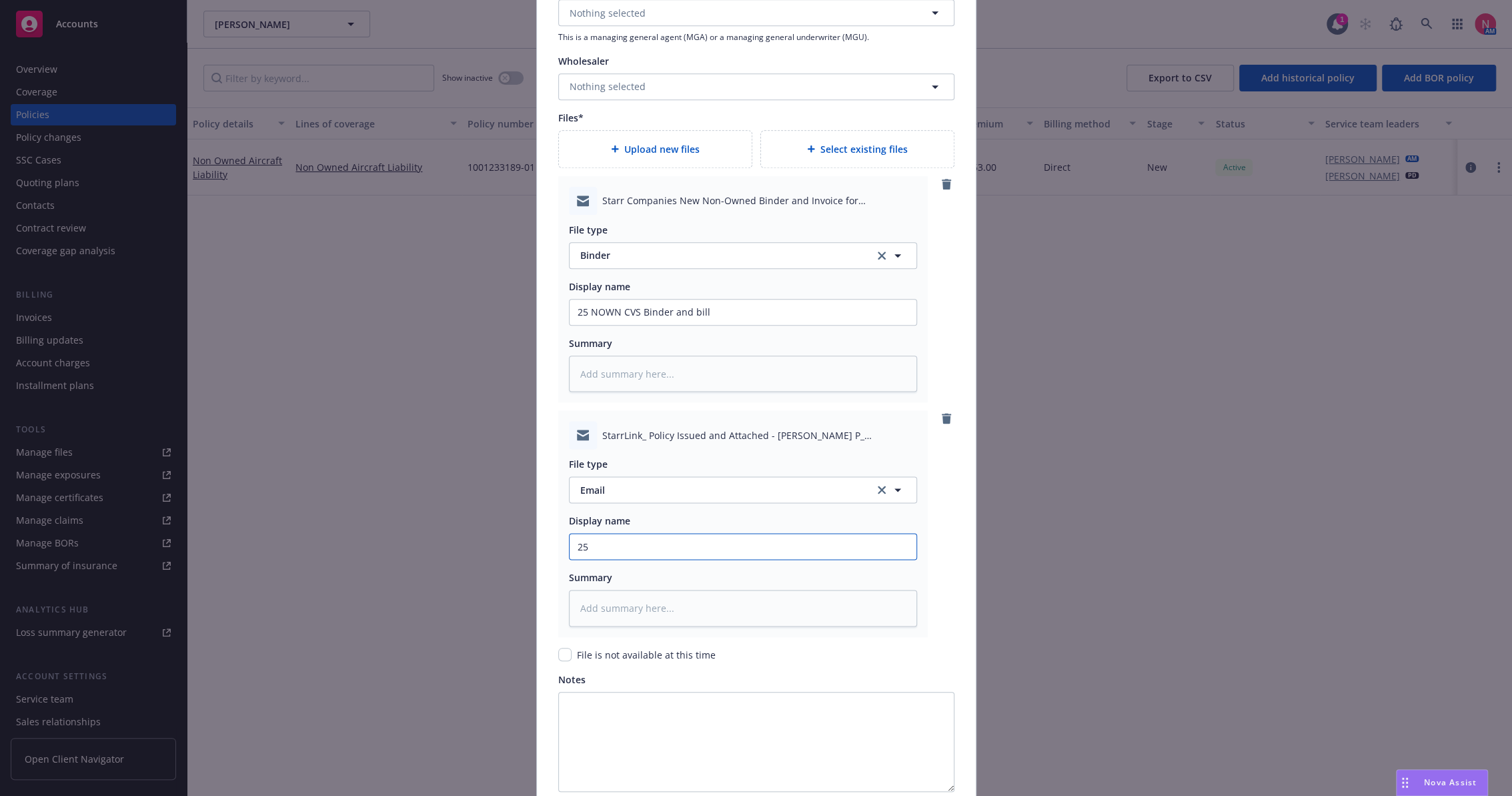
type input "25 N"
type textarea "x"
type input "25 NOWN CVS Binder and bill"
drag, startPoint x: 637, startPoint y: 544, endPoint x: 763, endPoint y: 561, distance: 127.1
click at [763, 561] on div "File type Email Display name 25 NOWN CVS Binder and bill Summary" at bounding box center [743, 537] width 348 height 177
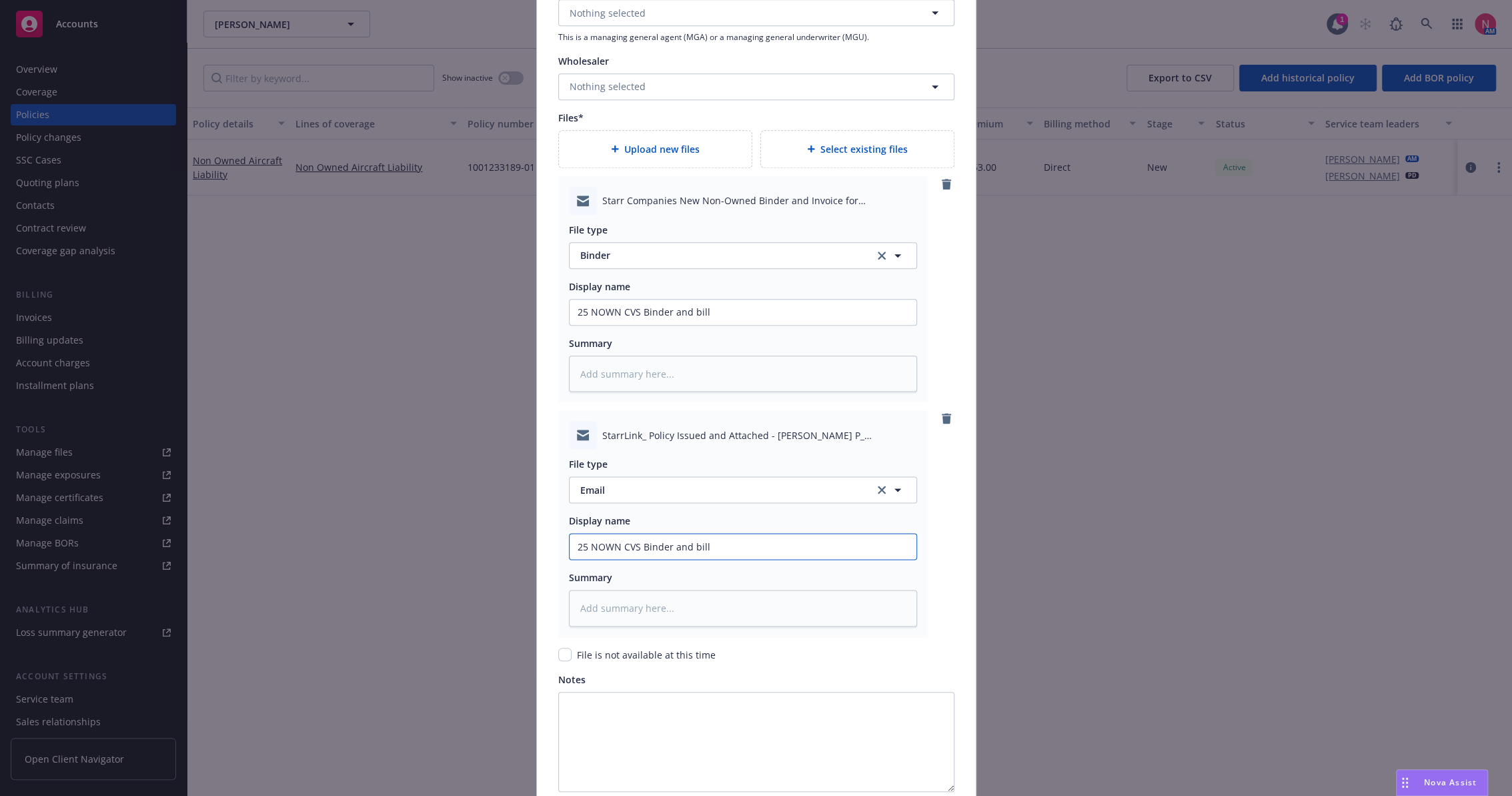
type textarea "x"
type input "25 NOWN CVS"
type textarea "x"
type input "25 NOWN CVS P"
type textarea "x"
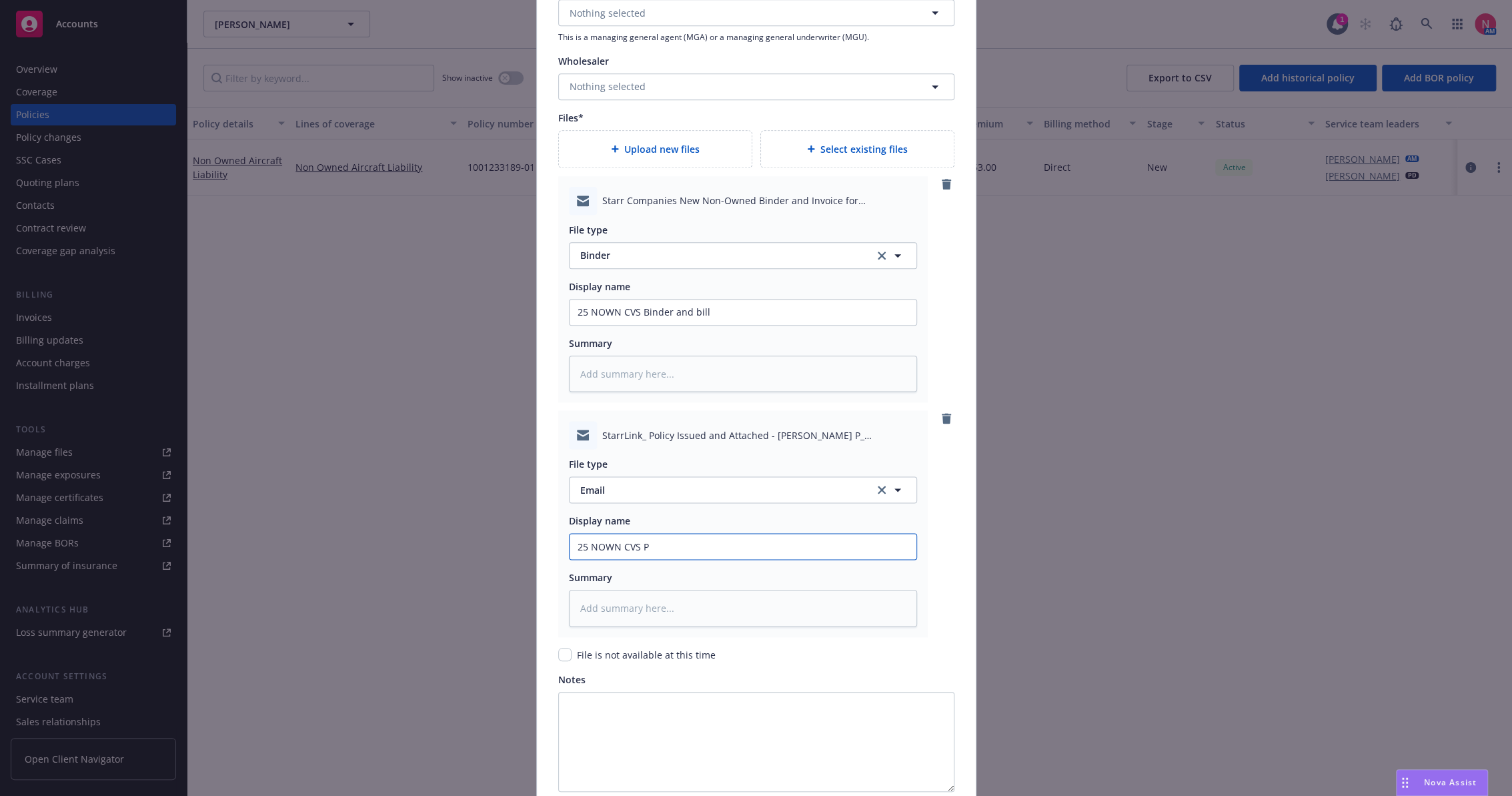
type input "25 NOWN CVS Po"
type textarea "x"
type input "25 NOWN CVS Pol"
type textarea "x"
type input "25 NOWN CVS Poli"
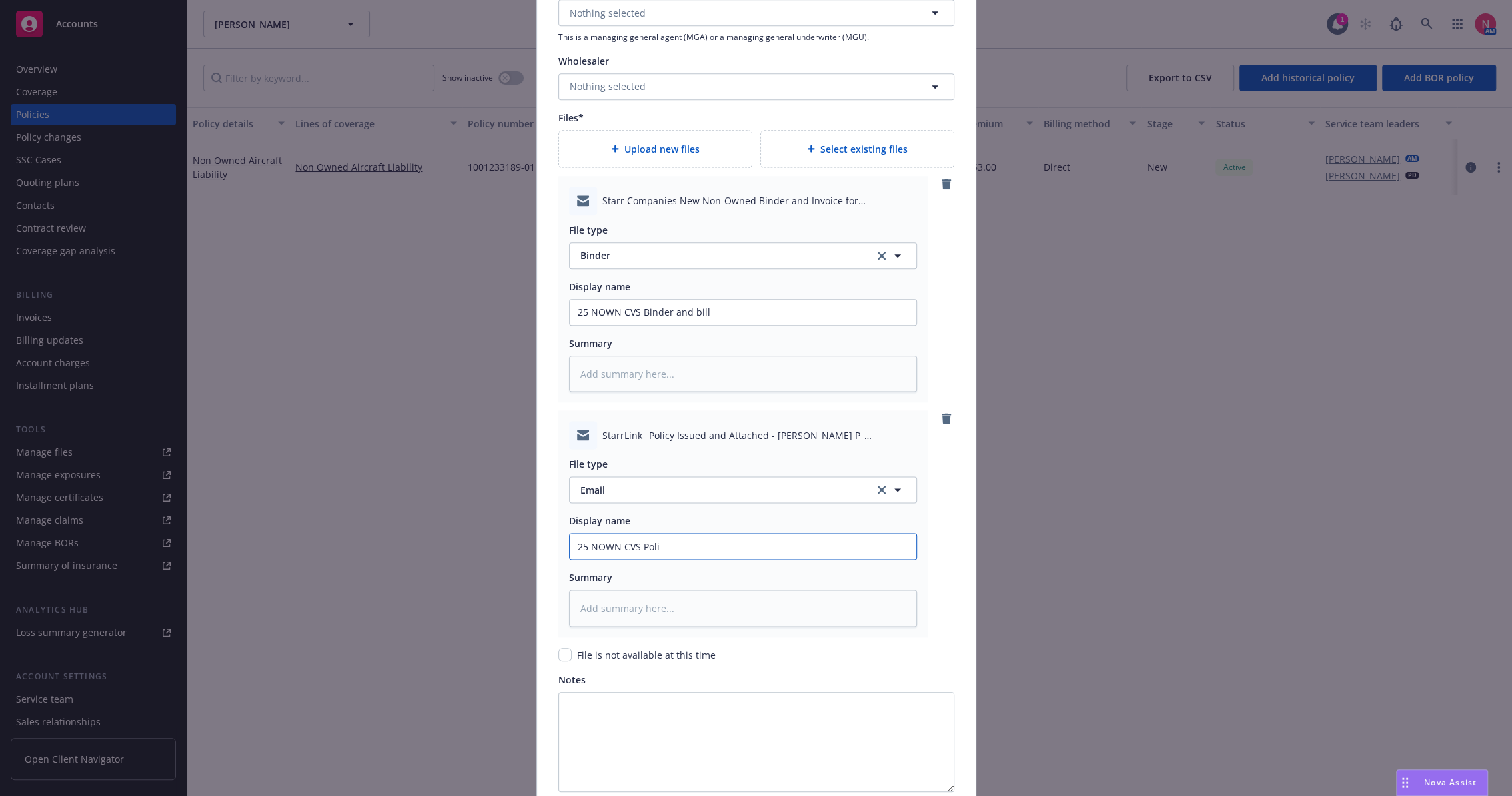
type textarea "x"
type input "25 NOWN CVS Polic"
type textarea "x"
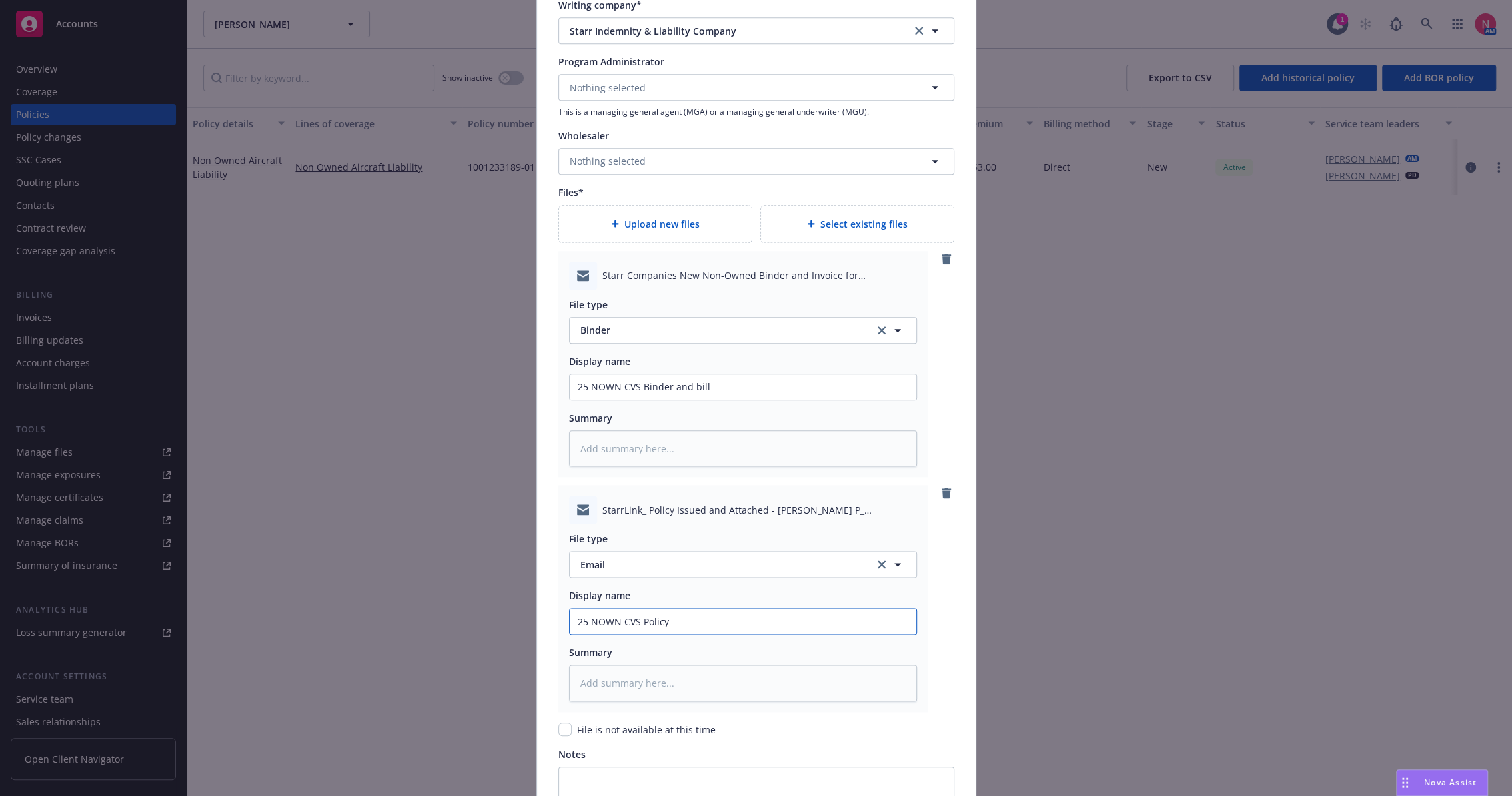
scroll to position [1453, 0]
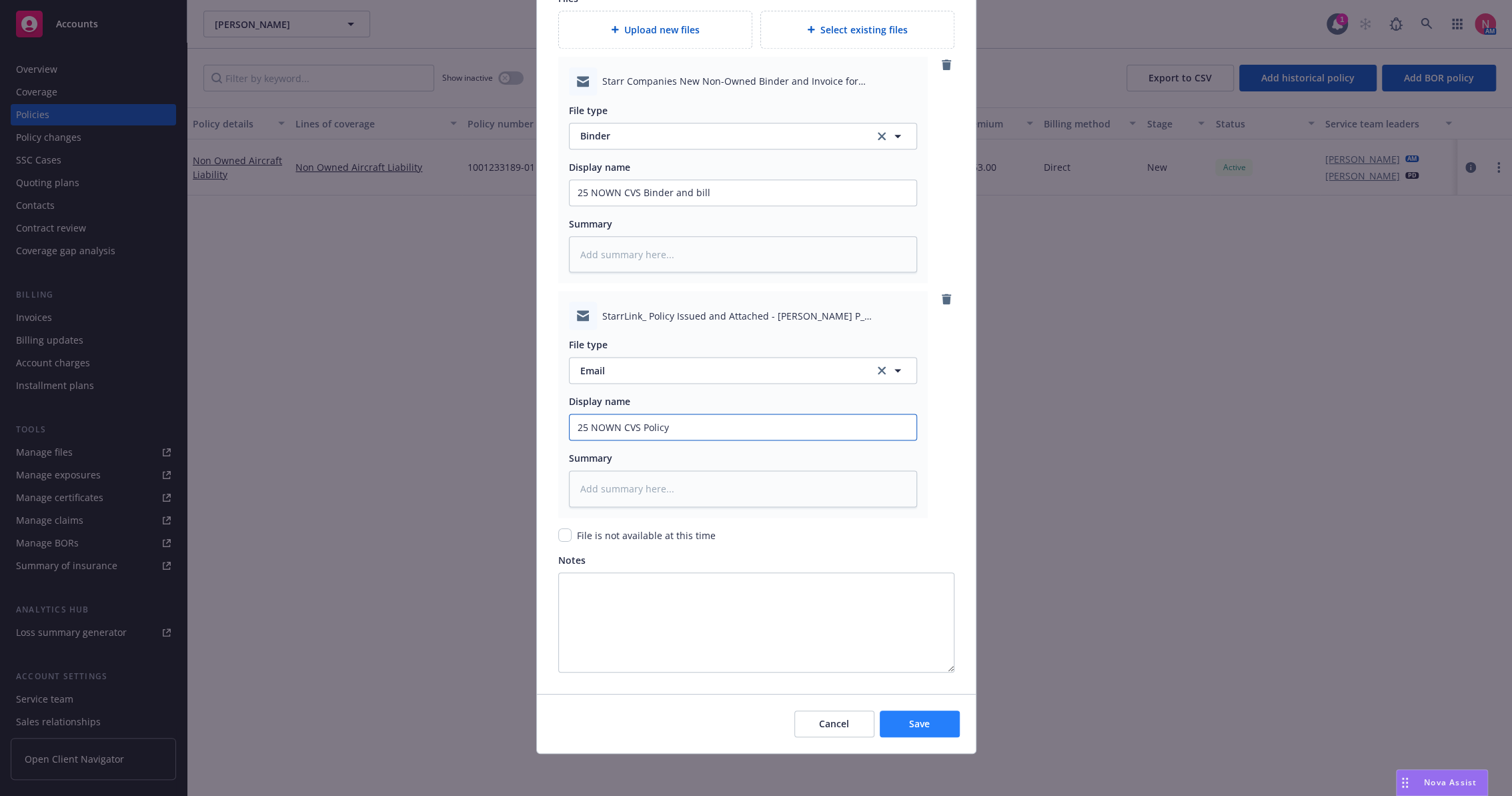
type input "25 NOWN CVS Policy"
click at [910, 731] on button "Save" at bounding box center [919, 724] width 80 height 27
type textarea "x"
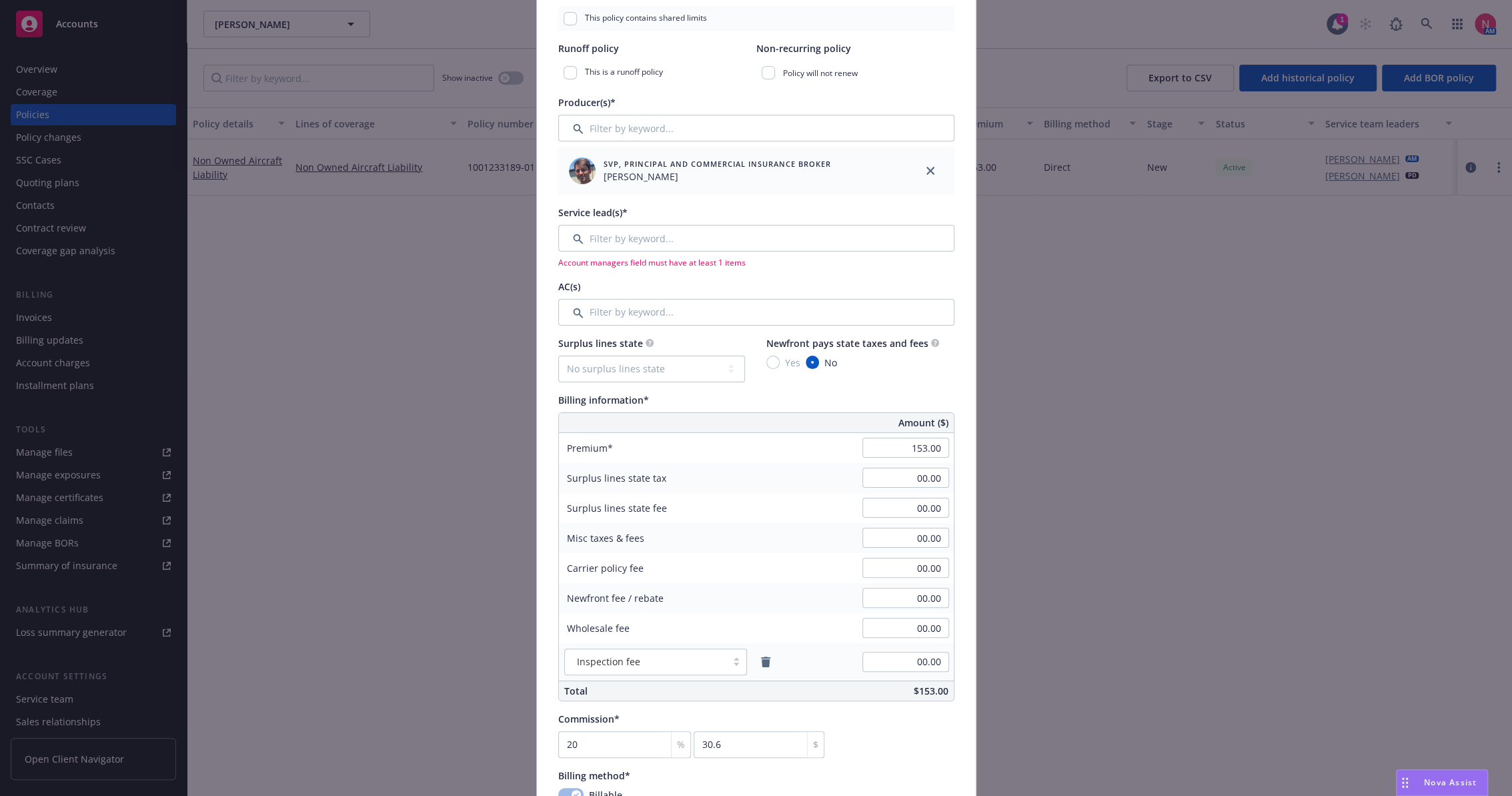
scroll to position [284, 0]
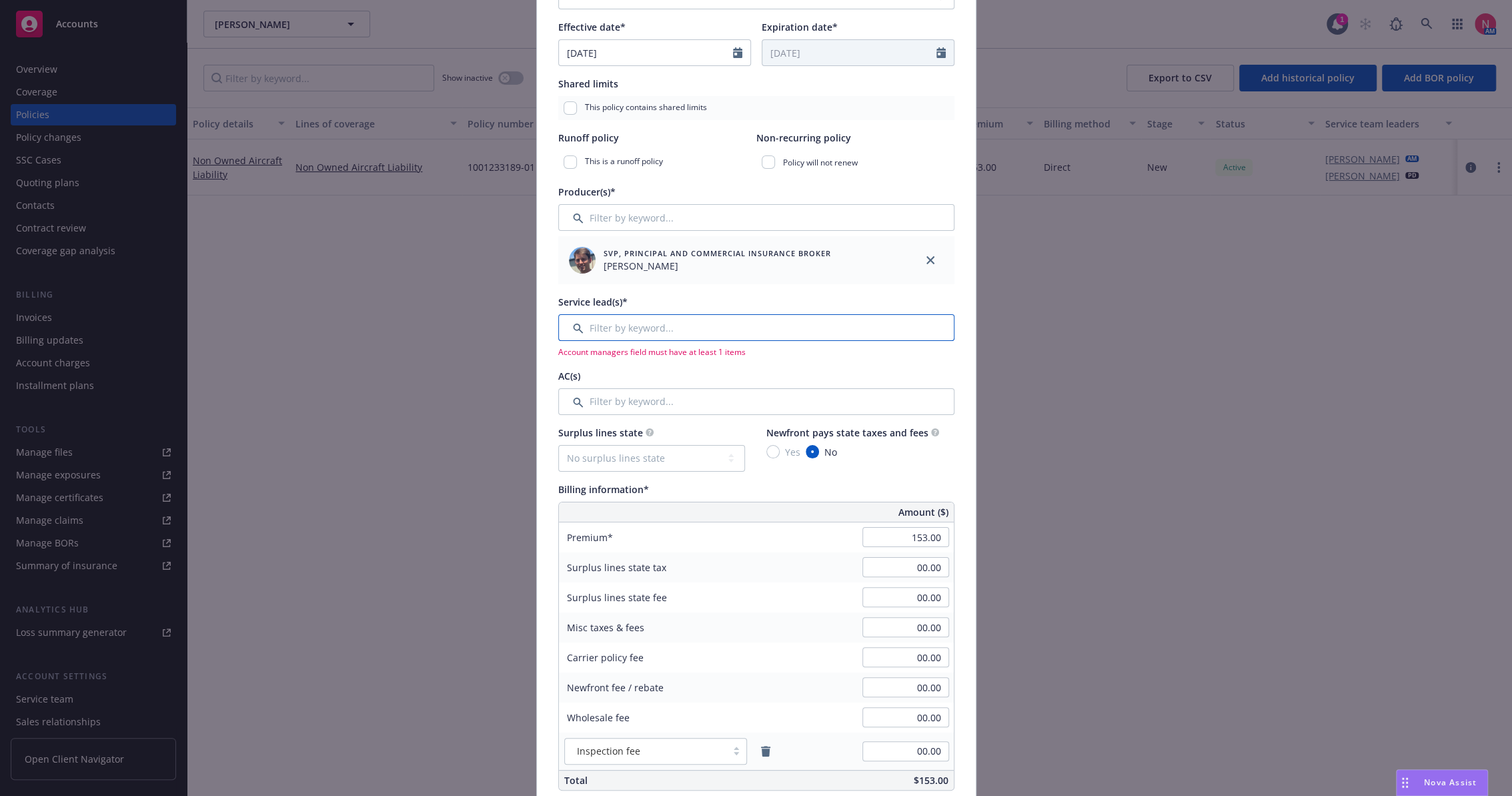
click at [675, 333] on input "Filter by keyword..." at bounding box center [756, 327] width 396 height 27
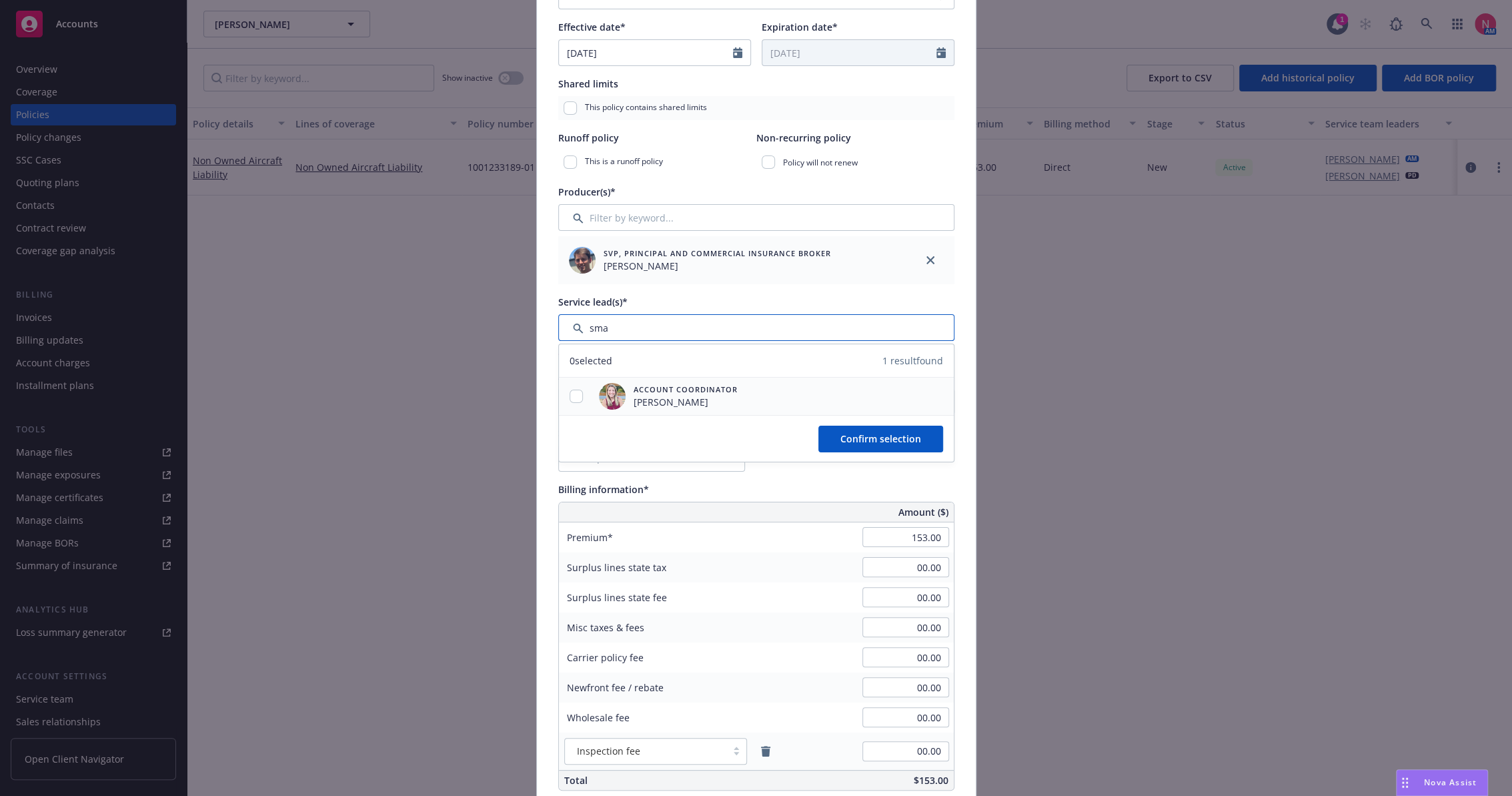
type input "sma"
click at [570, 398] on input "checkbox" at bounding box center [576, 396] width 13 height 13
checkbox input "true"
click at [880, 437] on span "Confirm selection" at bounding box center [880, 439] width 80 height 13
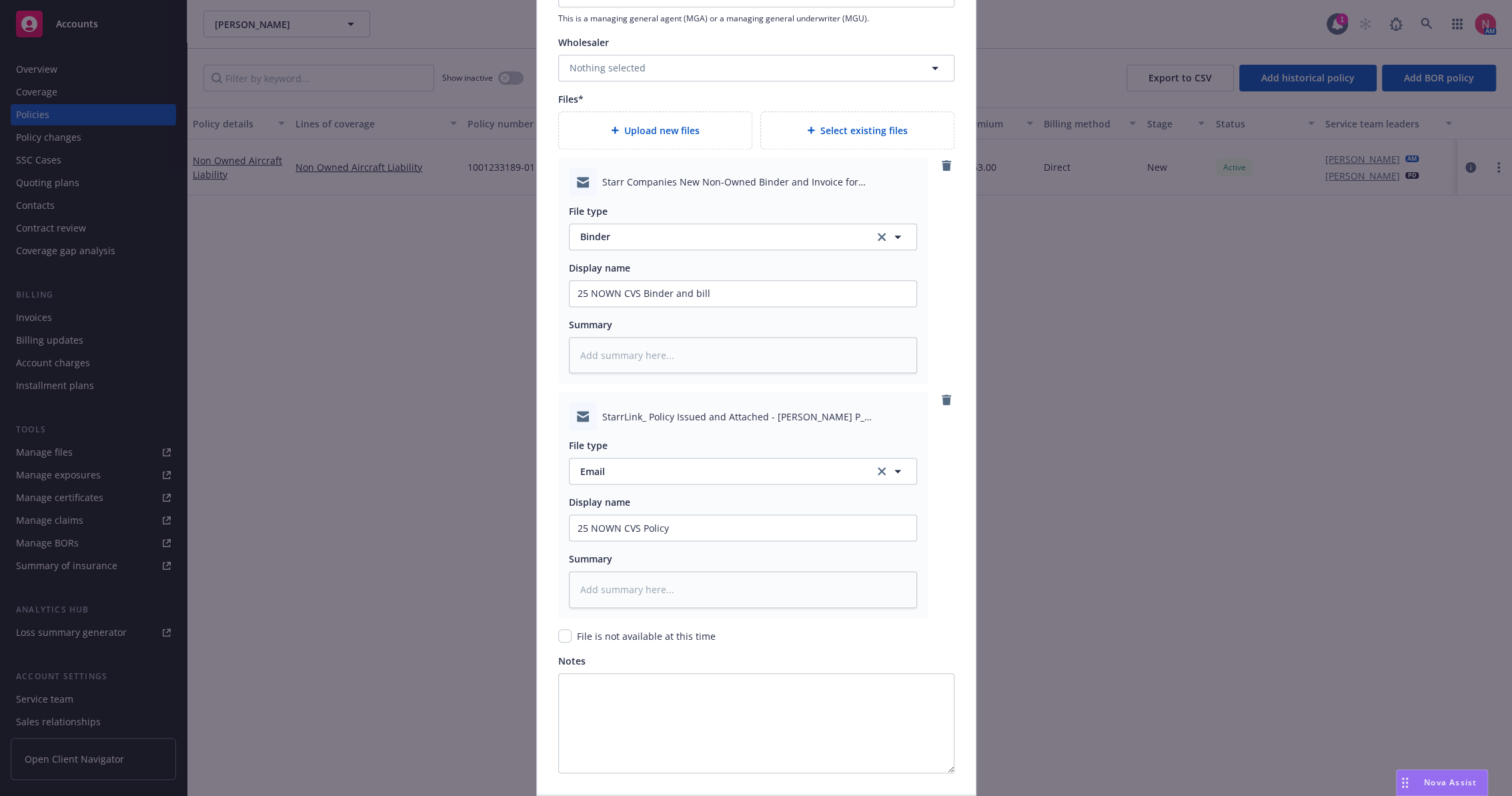
scroll to position [1507, 0]
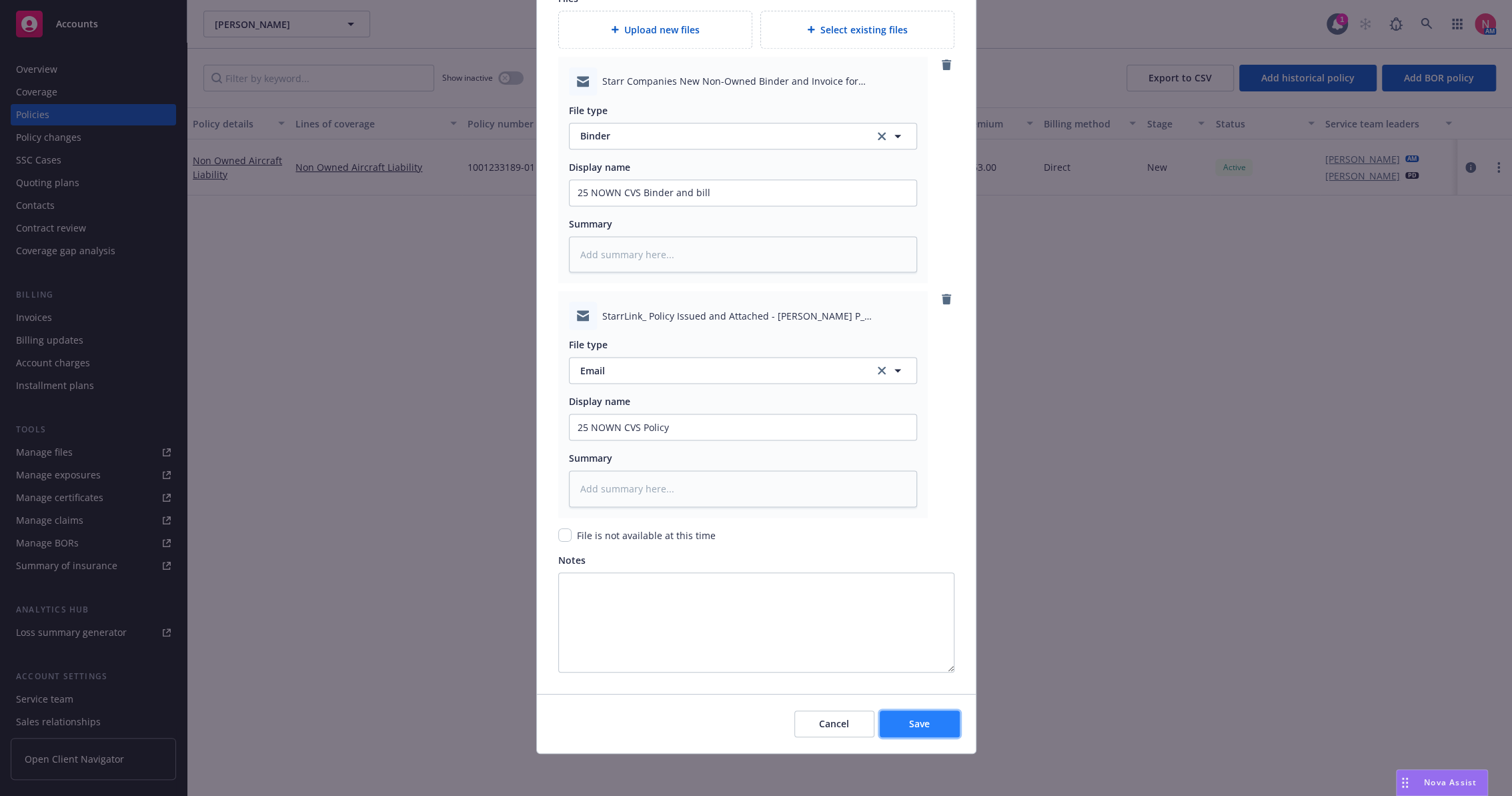
click at [923, 729] on button "Save" at bounding box center [919, 724] width 80 height 27
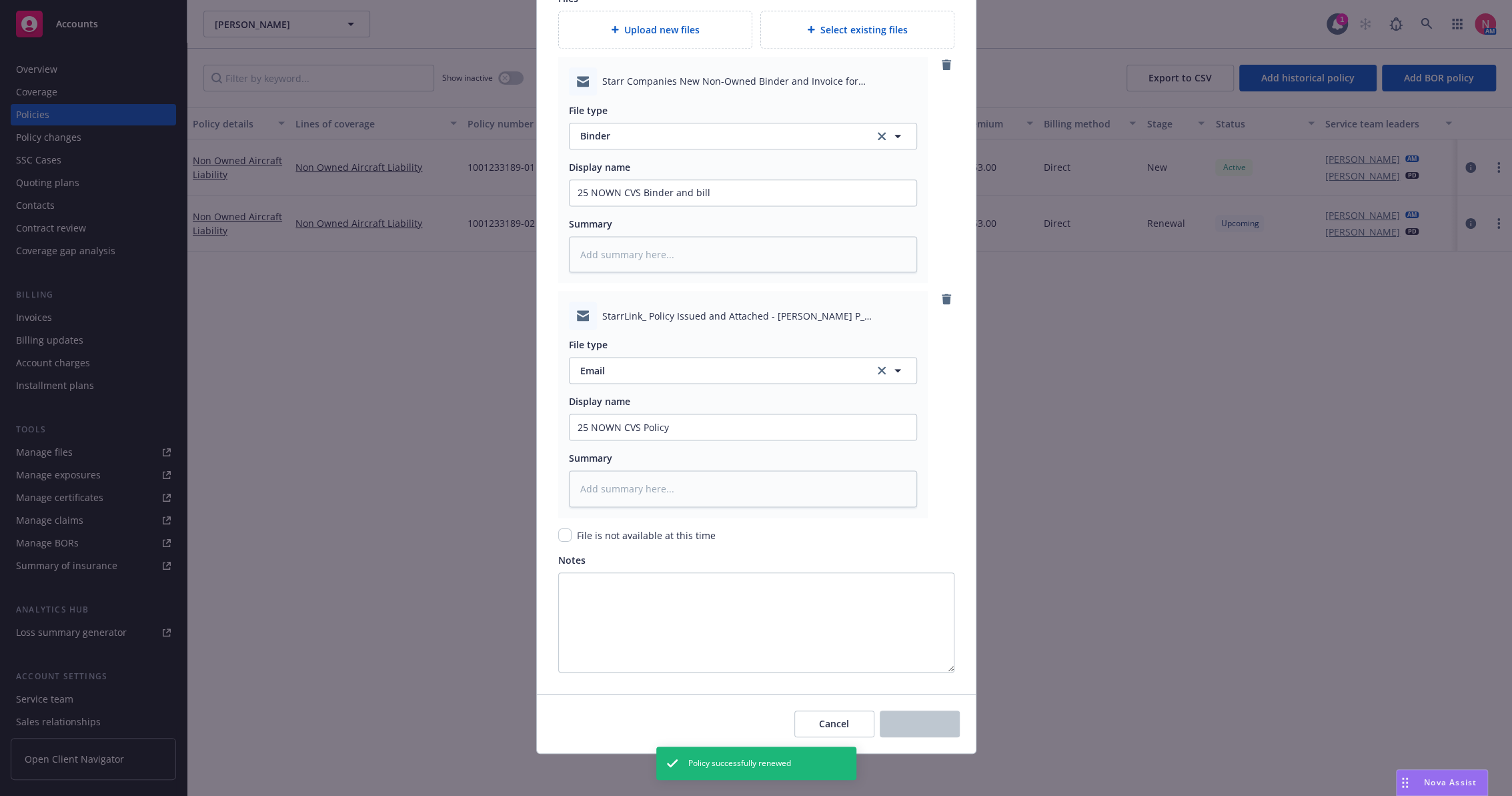
type textarea "x"
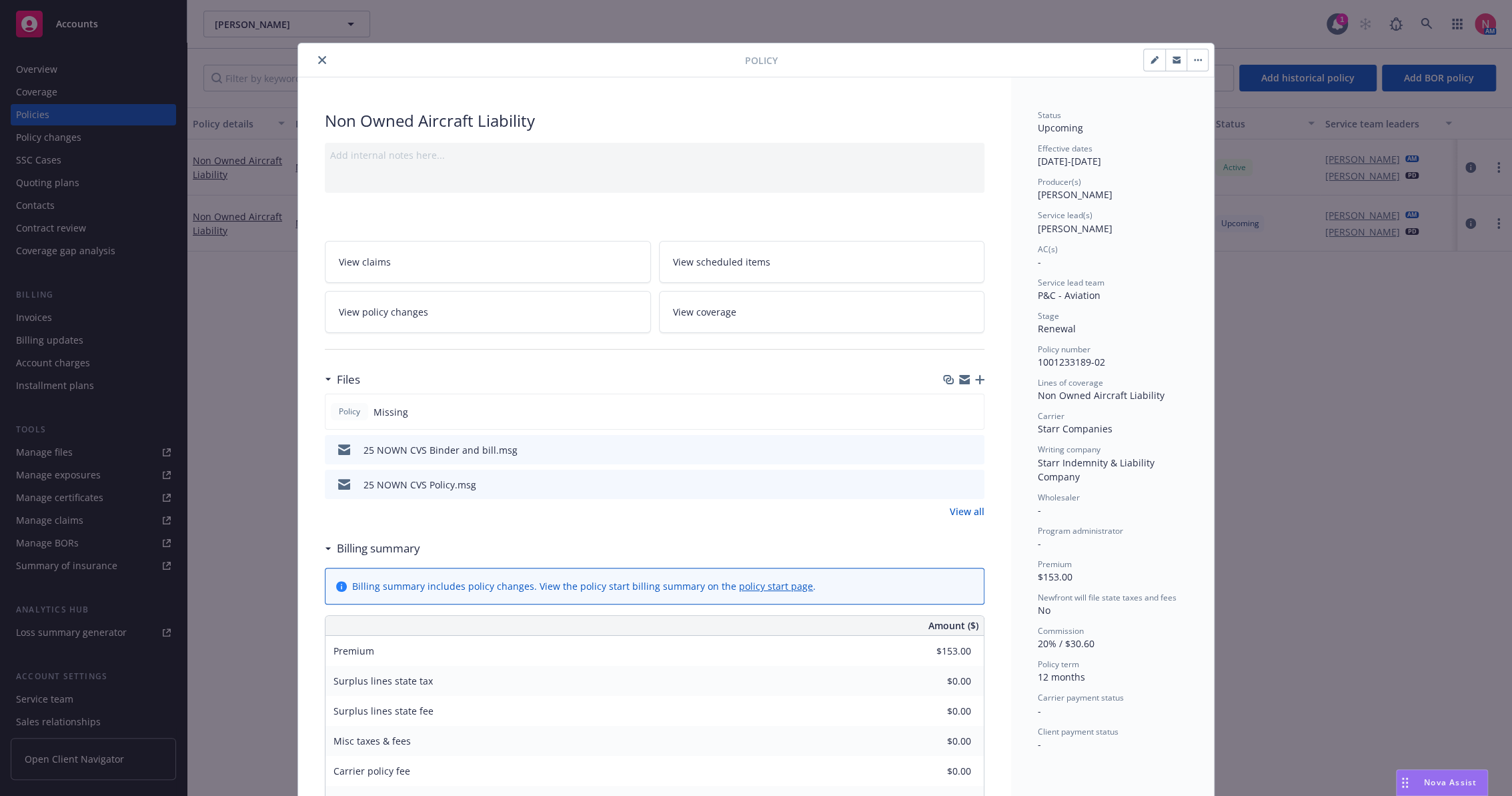
click at [318, 61] on icon "close" at bounding box center [322, 60] width 8 height 8
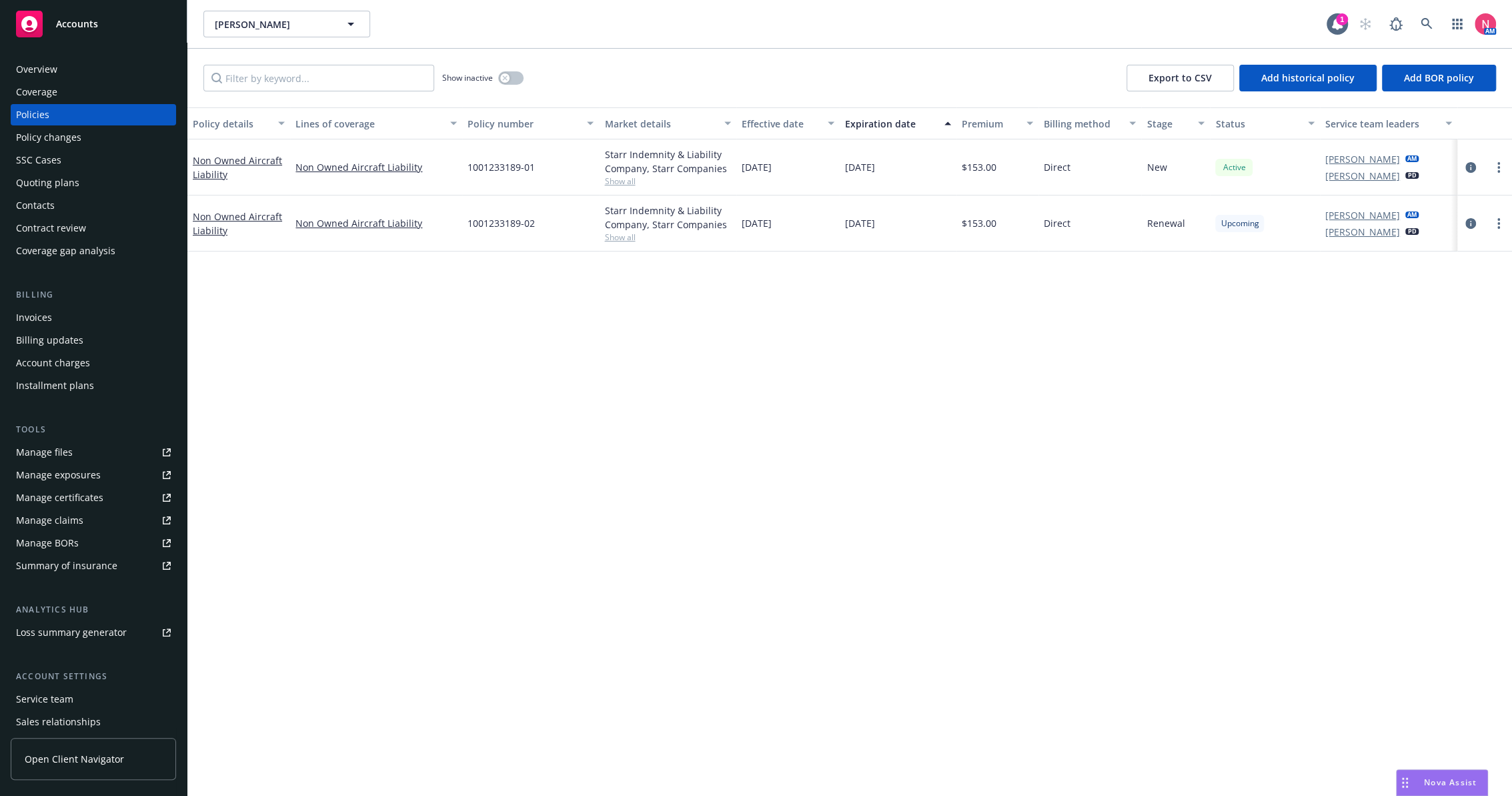
click at [87, 34] on div "Accounts" at bounding box center [93, 24] width 154 height 27
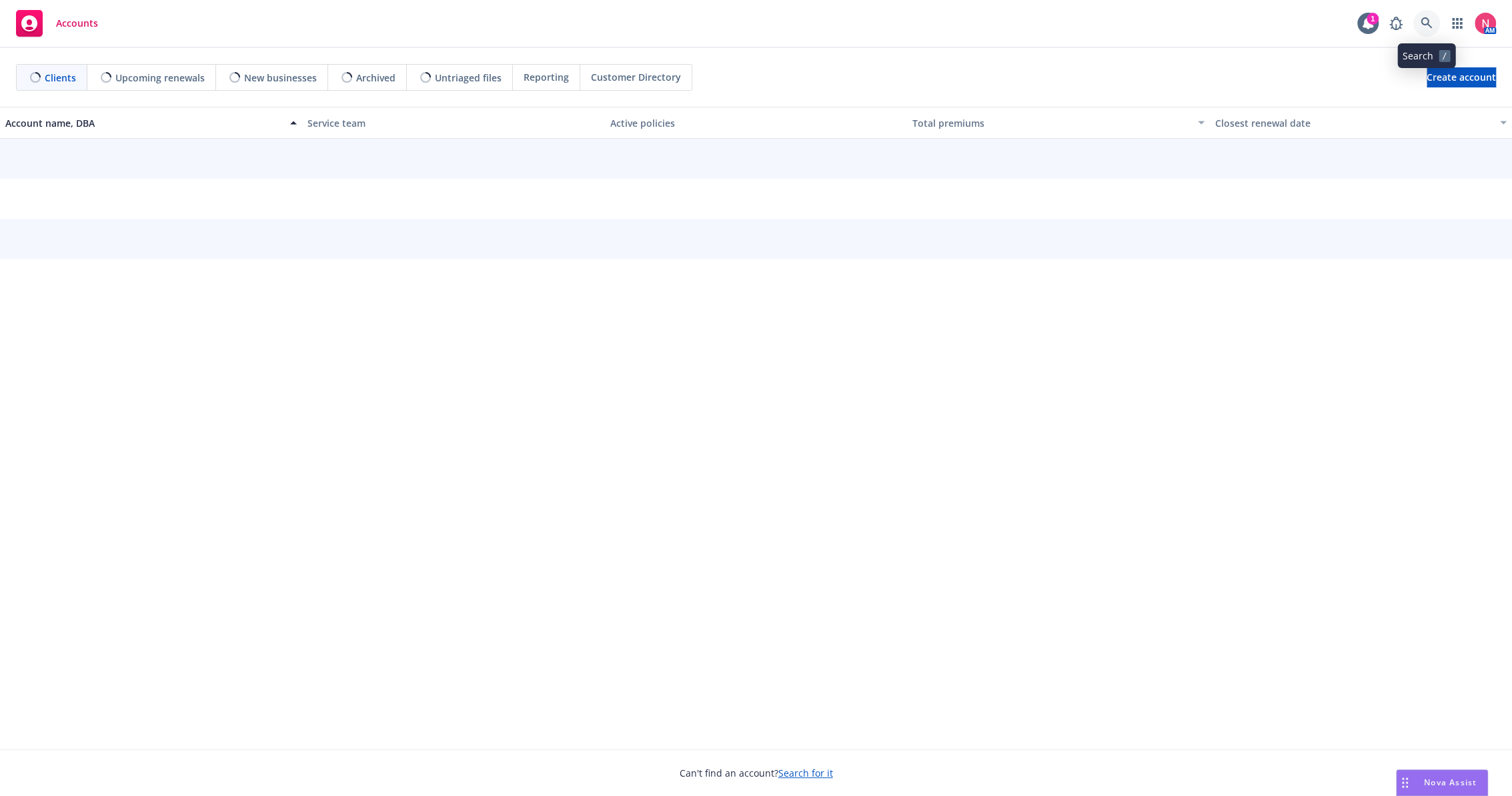
click at [1431, 19] on icon at bounding box center [1426, 23] width 12 height 12
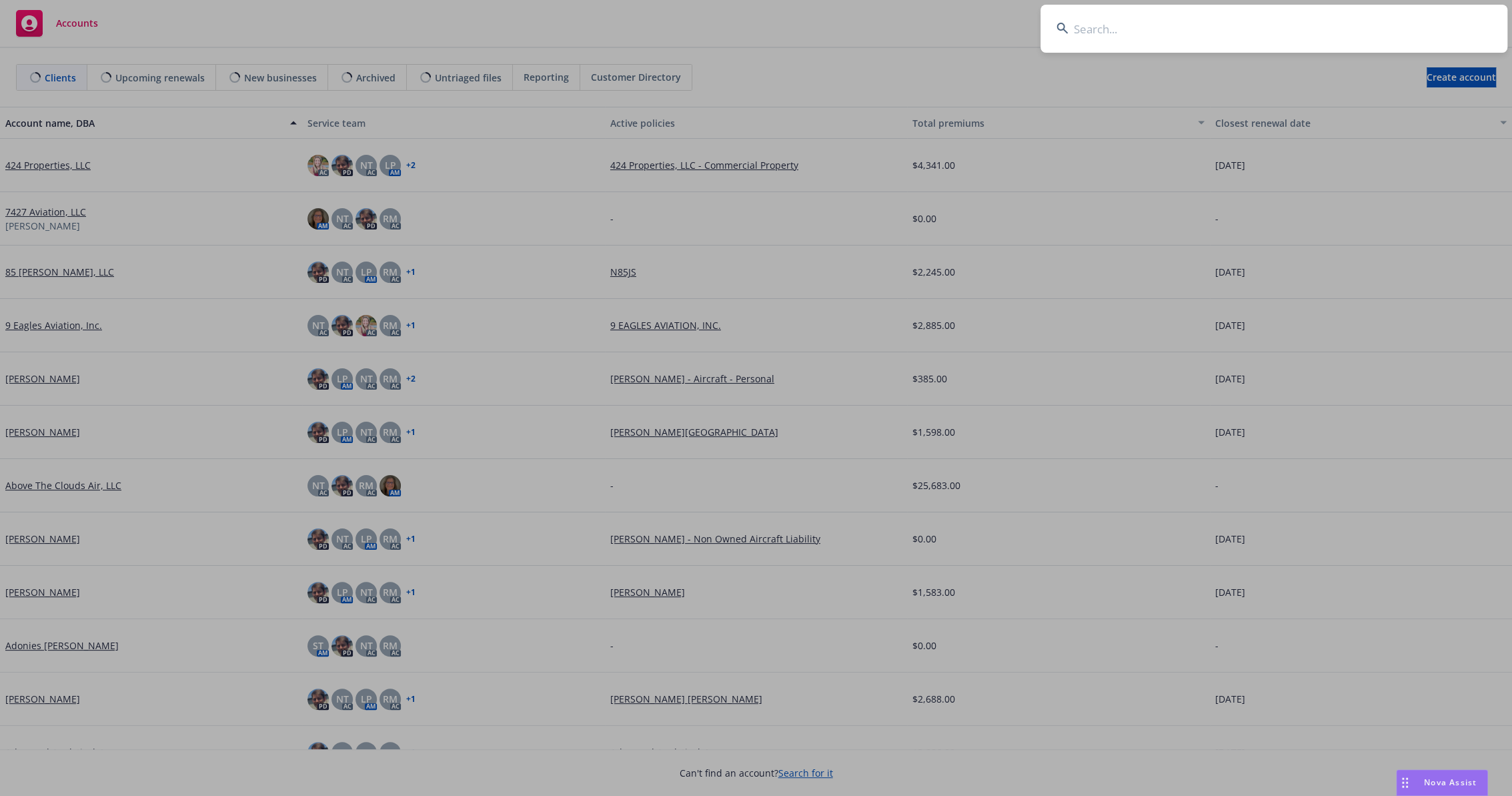
click at [1159, 32] on input at bounding box center [1274, 28] width 467 height 48
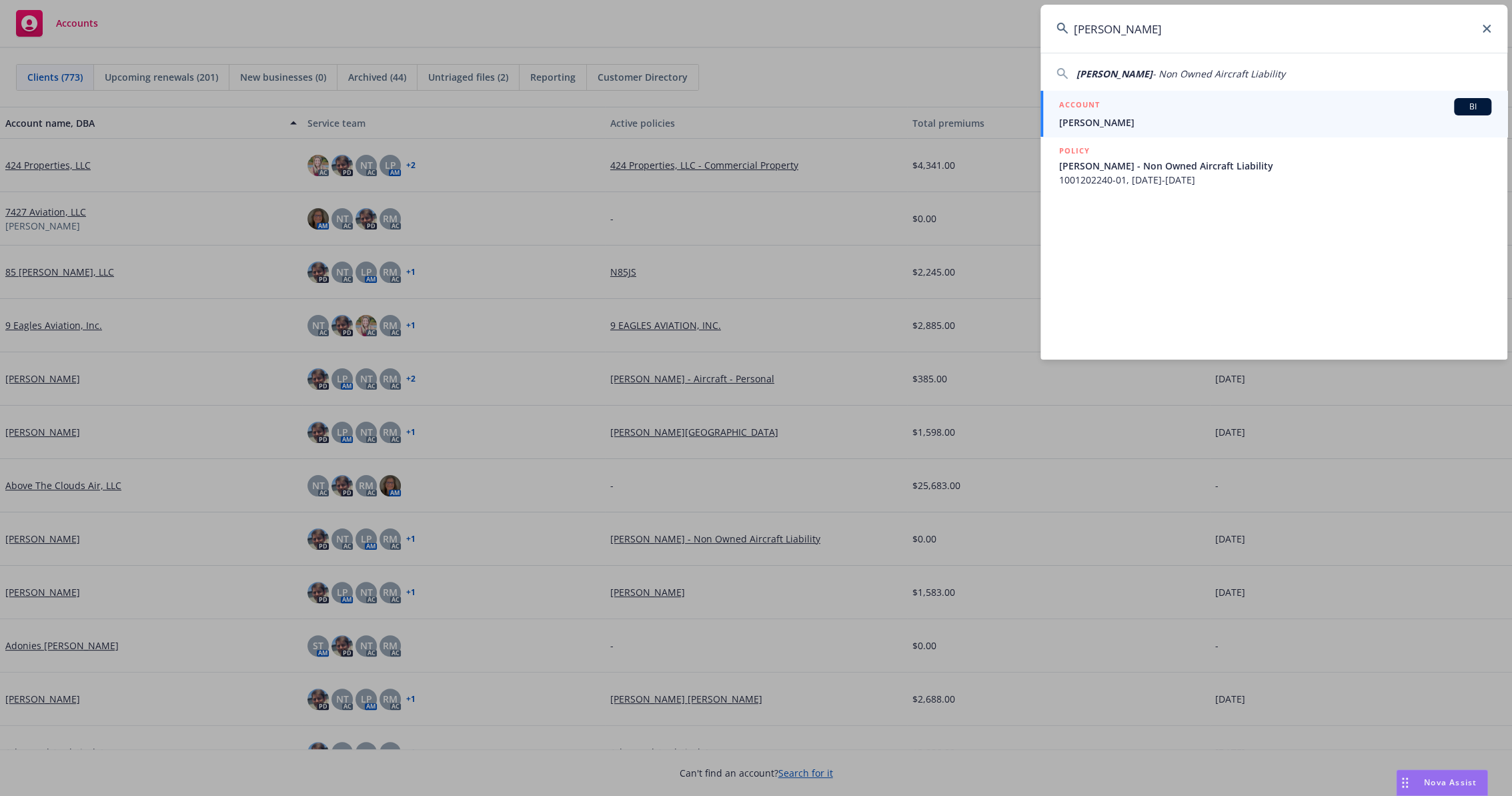
type input "Morgan MacDonald"
click at [1144, 125] on span "Morgan MacDonald" at bounding box center [1275, 122] width 432 height 14
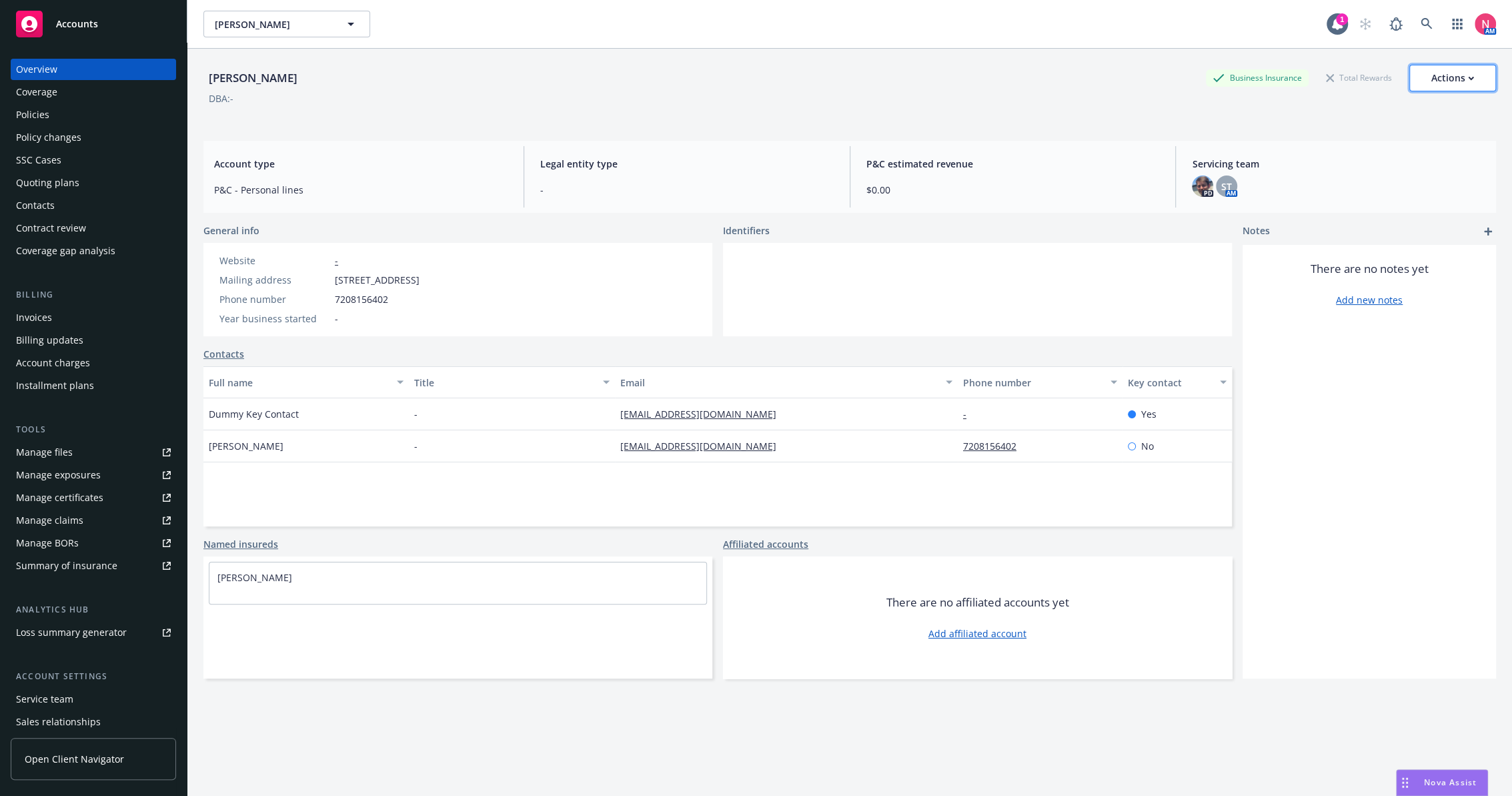
click at [1442, 79] on div "Actions" at bounding box center [1452, 77] width 42 height 25
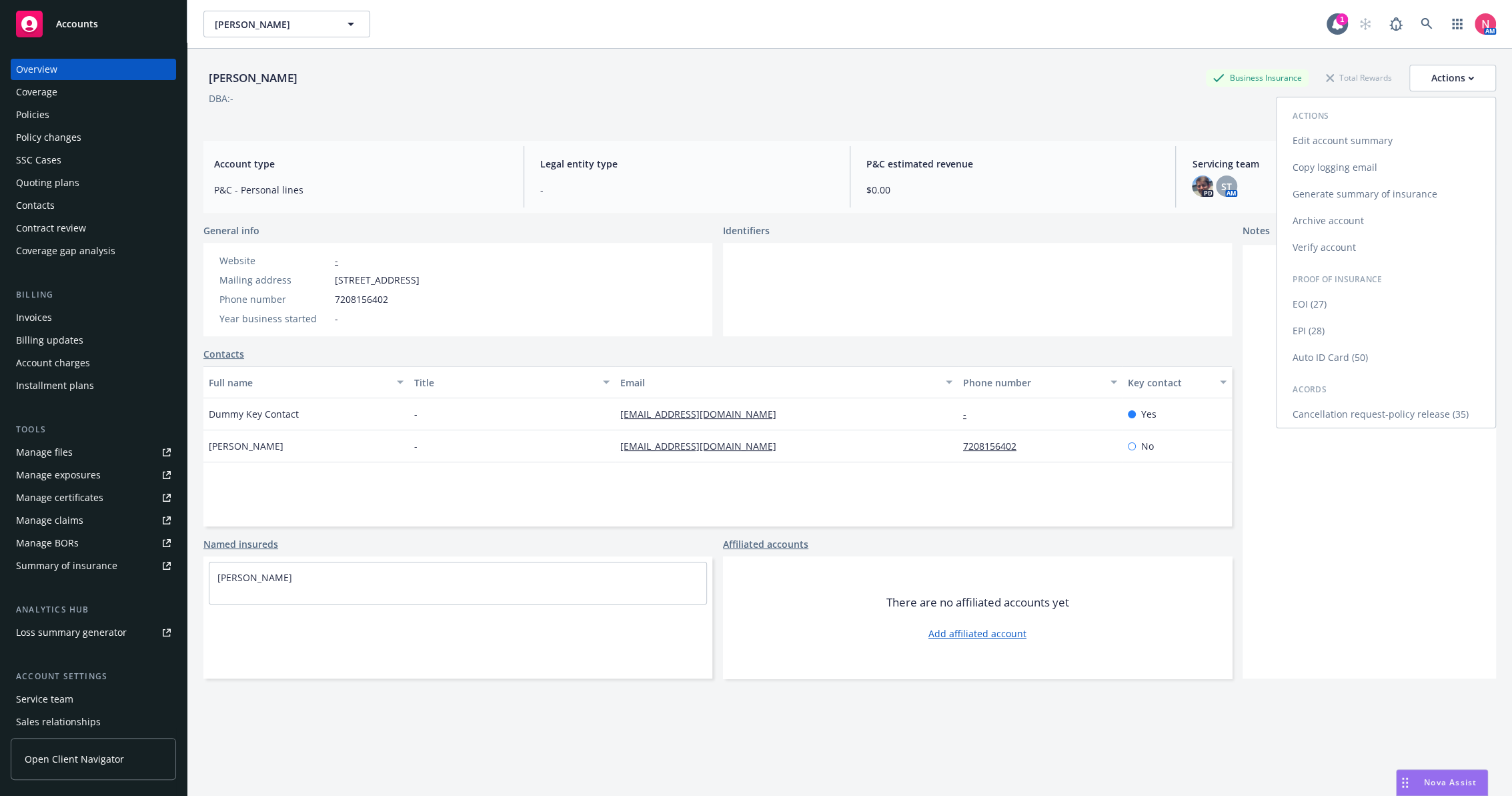
click at [1384, 141] on link "Edit account summary" at bounding box center [1385, 141] width 219 height 27
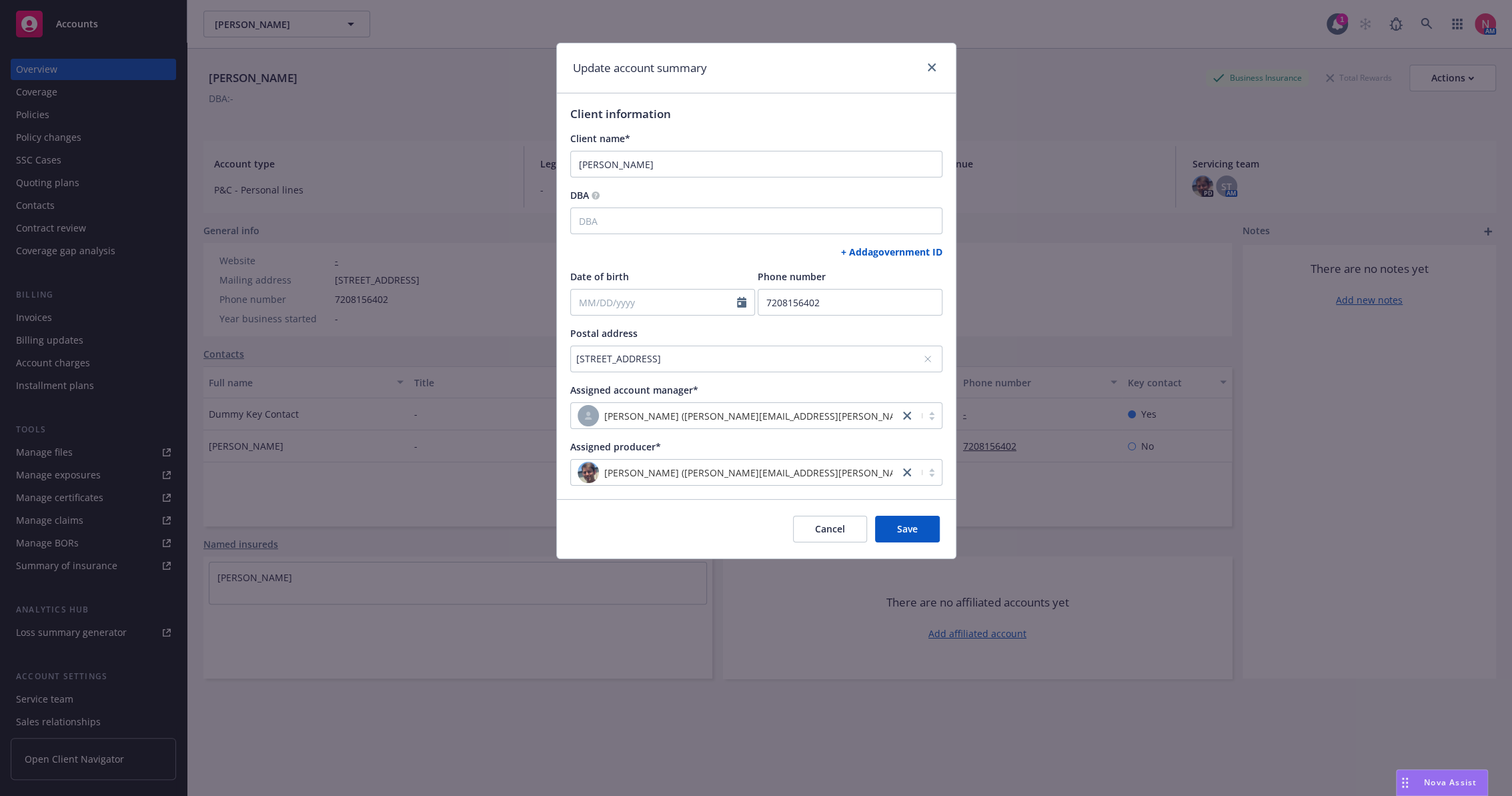
click at [837, 358] on div "3601 WOODHAVEN CT, Midland, TX, 79707, USA" at bounding box center [749, 358] width 347 height 14
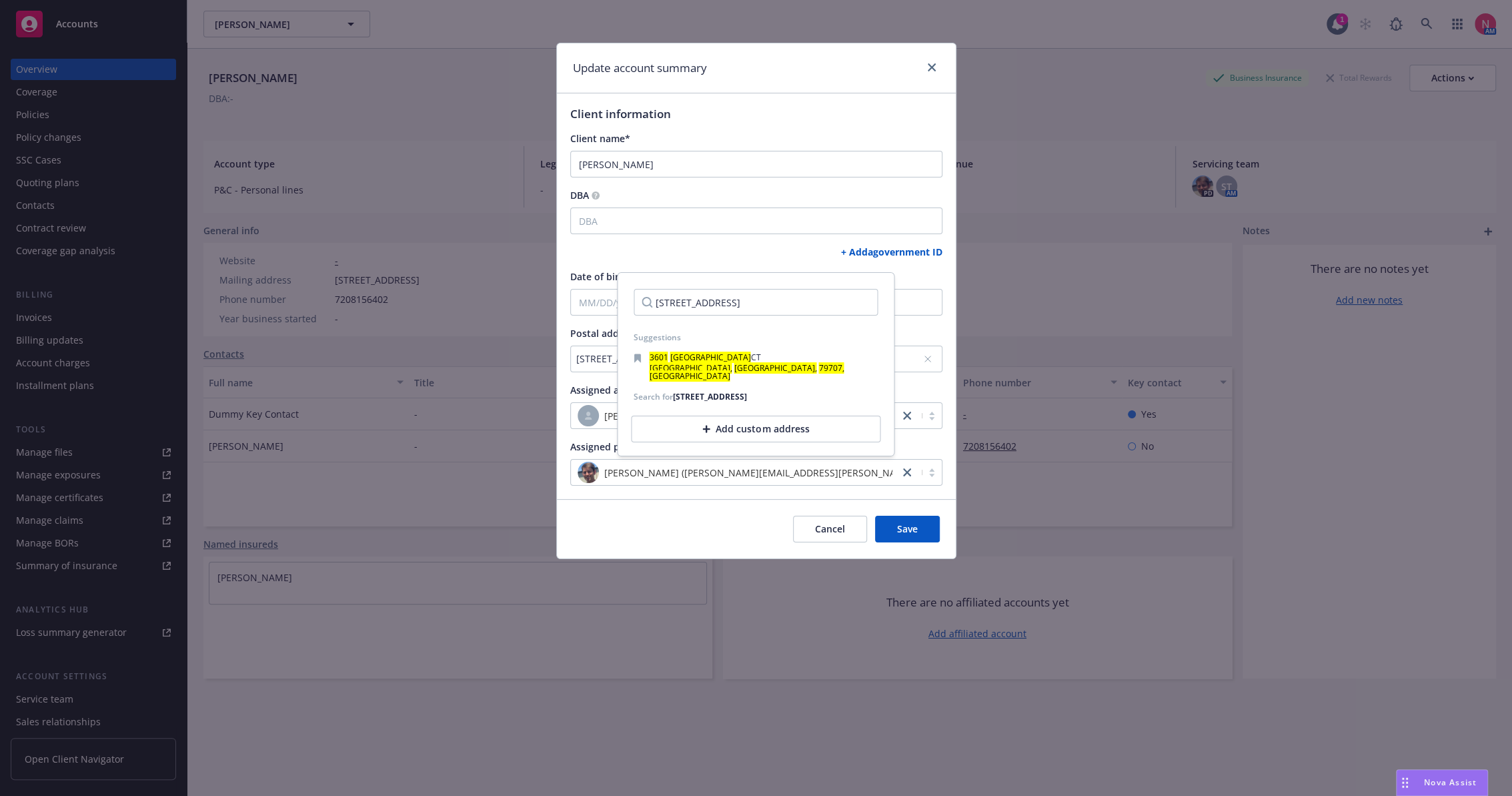
click at [770, 421] on div "Add custom address" at bounding box center [755, 428] width 250 height 27
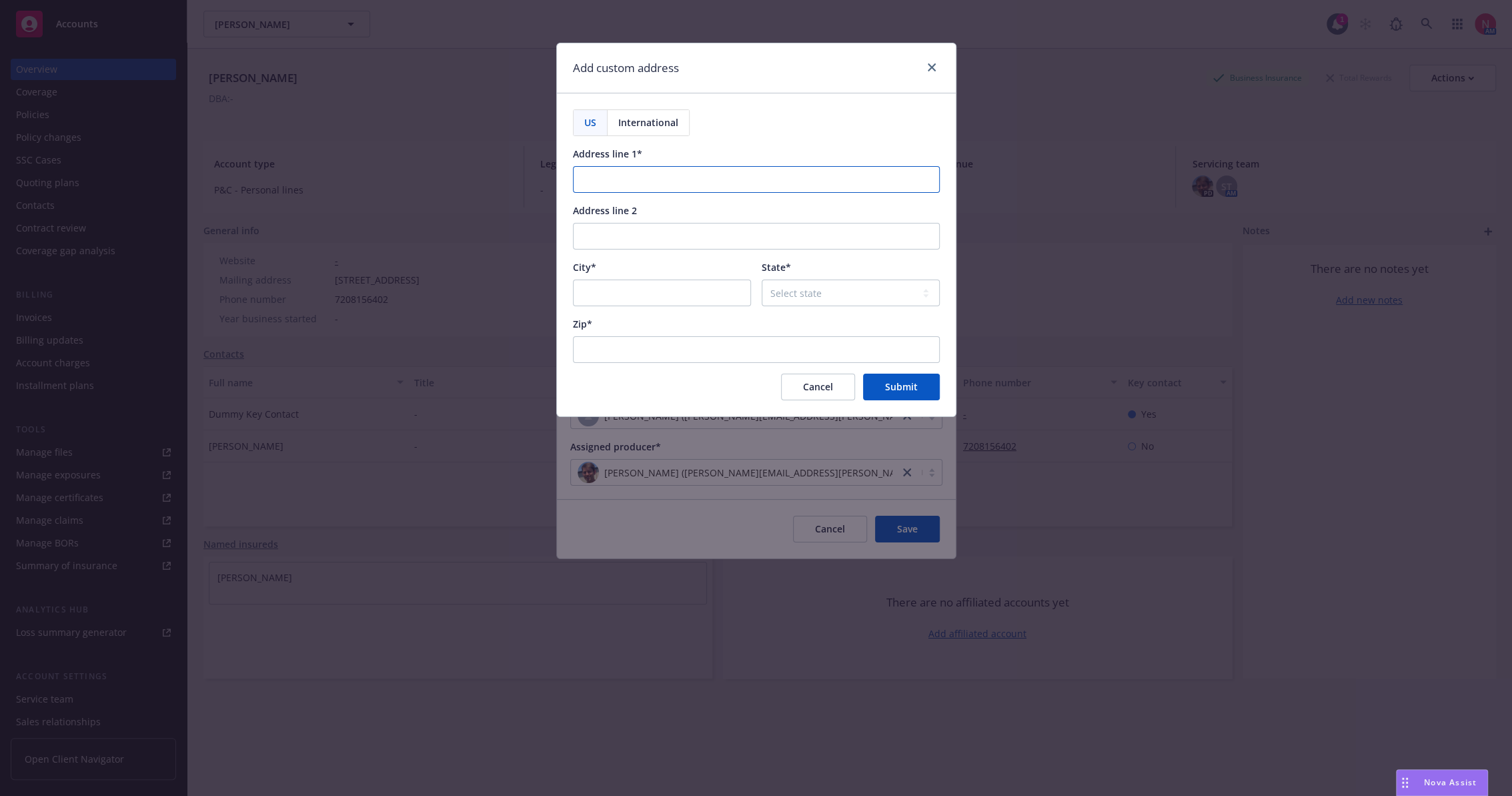
click at [599, 179] on input "Address line 1*" at bounding box center [756, 179] width 367 height 27
click at [613, 176] on input "Address line 1*" at bounding box center [756, 179] width 367 height 27
paste input "2055 Bear Drive"
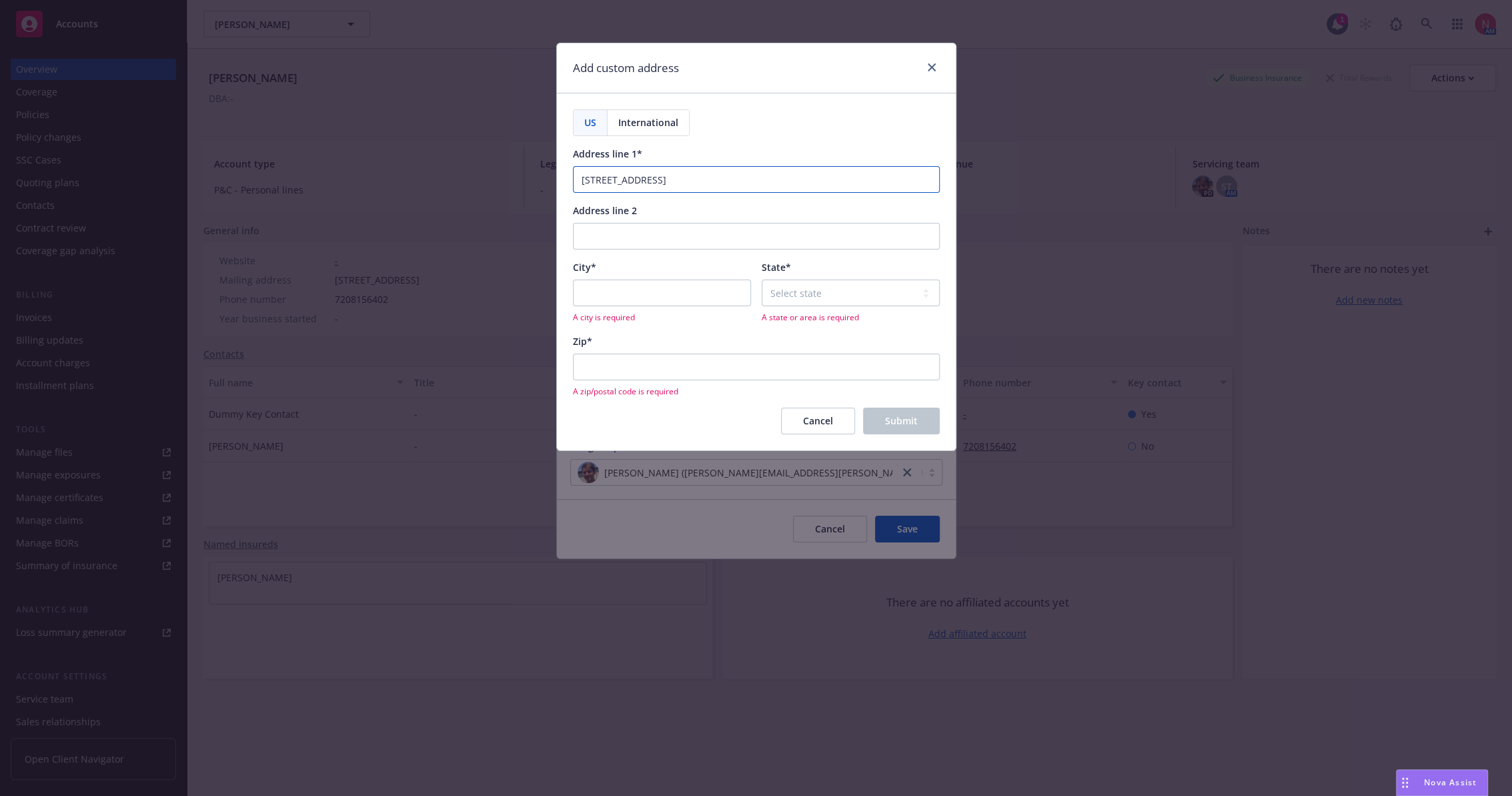
type input "2055 Bear Drive"
click at [655, 291] on input "City*" at bounding box center [662, 293] width 178 height 27
click at [632, 284] on input "City*" at bounding box center [662, 293] width 178 height 27
paste input "Steamboat Springs"
type input "Steamboat Springs"
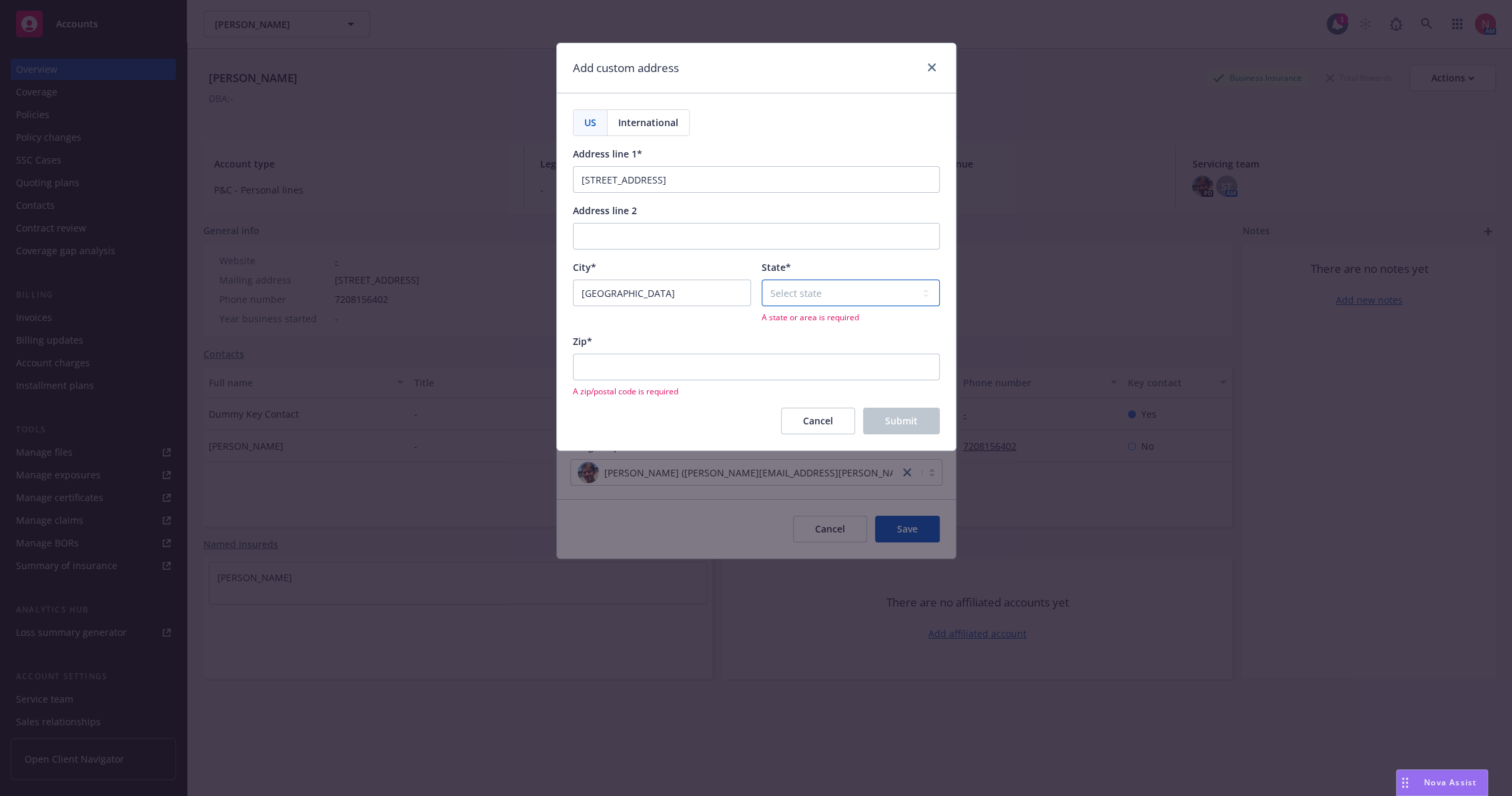
click at [853, 291] on select "Select state Alabama Alaska American Samoa Arizona Arkansas Baker Island Califo…" at bounding box center [850, 293] width 178 height 27
click at [885, 293] on select "Select state Alabama Alaska American Samoa Arizona Arkansas Baker Island Califo…" at bounding box center [850, 293] width 178 height 27
select select "CO"
click at [762, 280] on select "Select state Alabama Alaska American Samoa Arizona Arkansas Baker Island Califo…" at bounding box center [850, 293] width 178 height 27
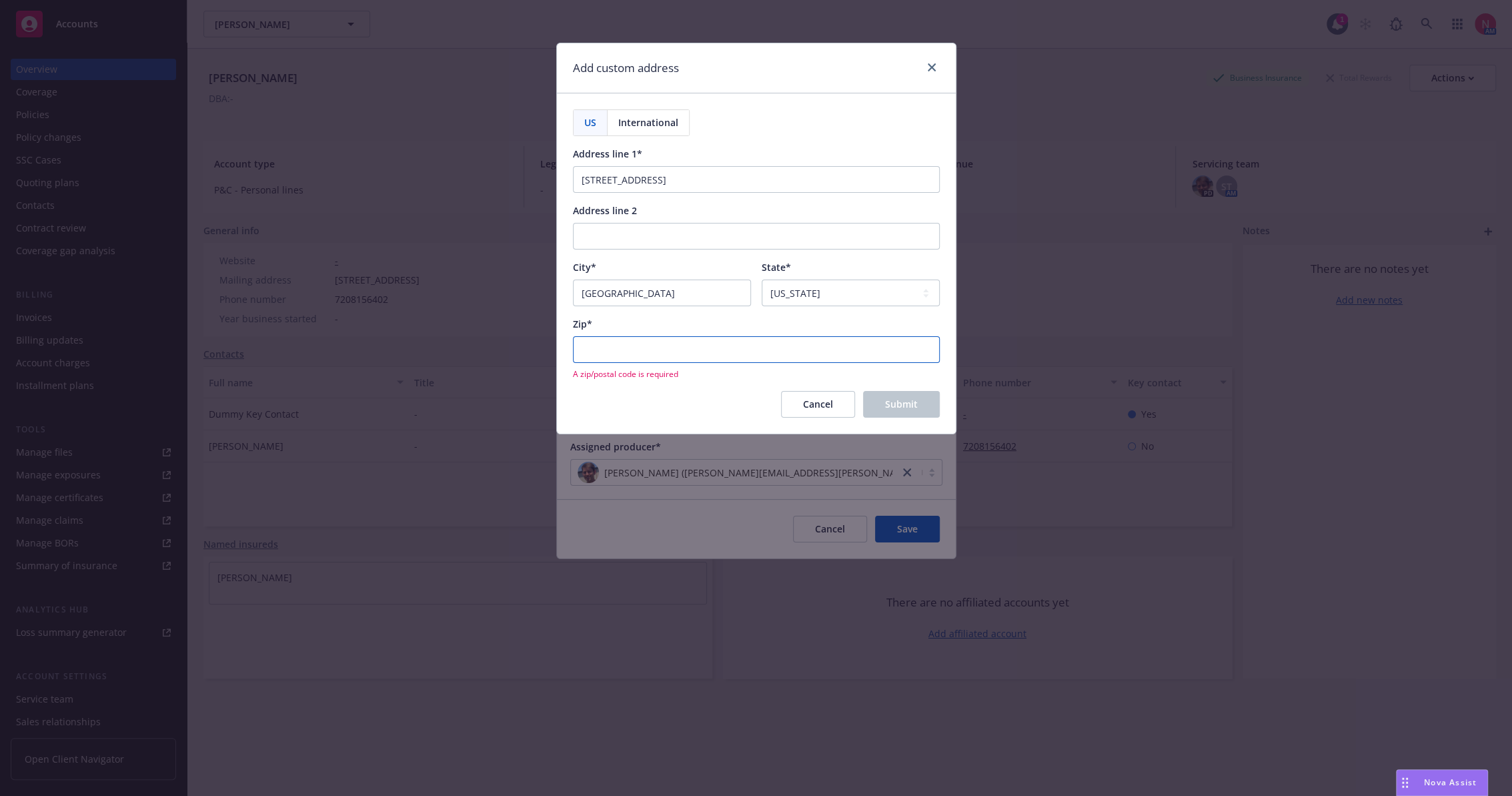
click at [595, 352] on input "Zip*" at bounding box center [756, 349] width 367 height 27
click at [632, 350] on input "Zip*" at bounding box center [756, 349] width 367 height 27
paste input "80487"
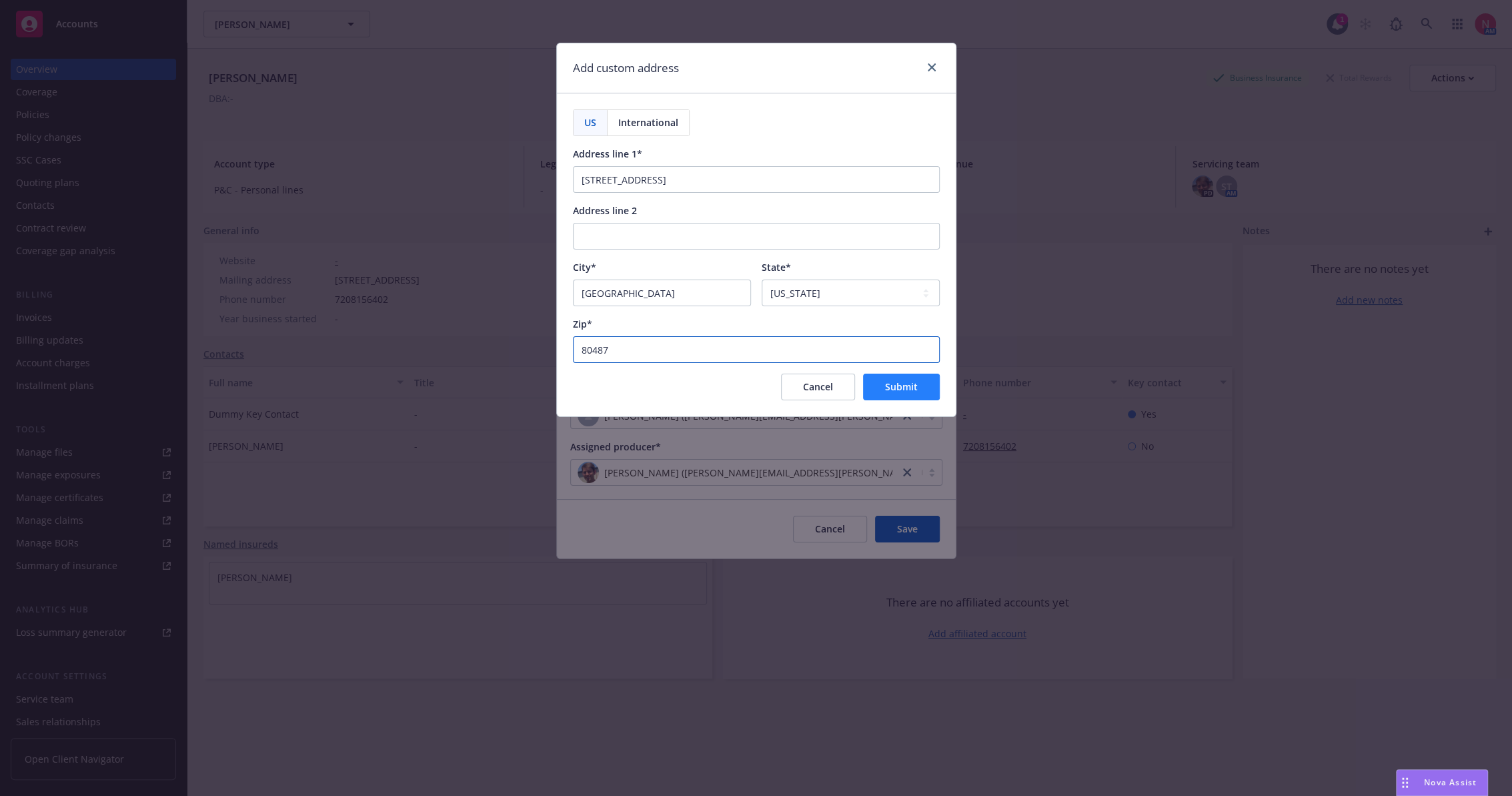
type input "80487"
click at [893, 389] on span "Submit" at bounding box center [902, 387] width 33 height 13
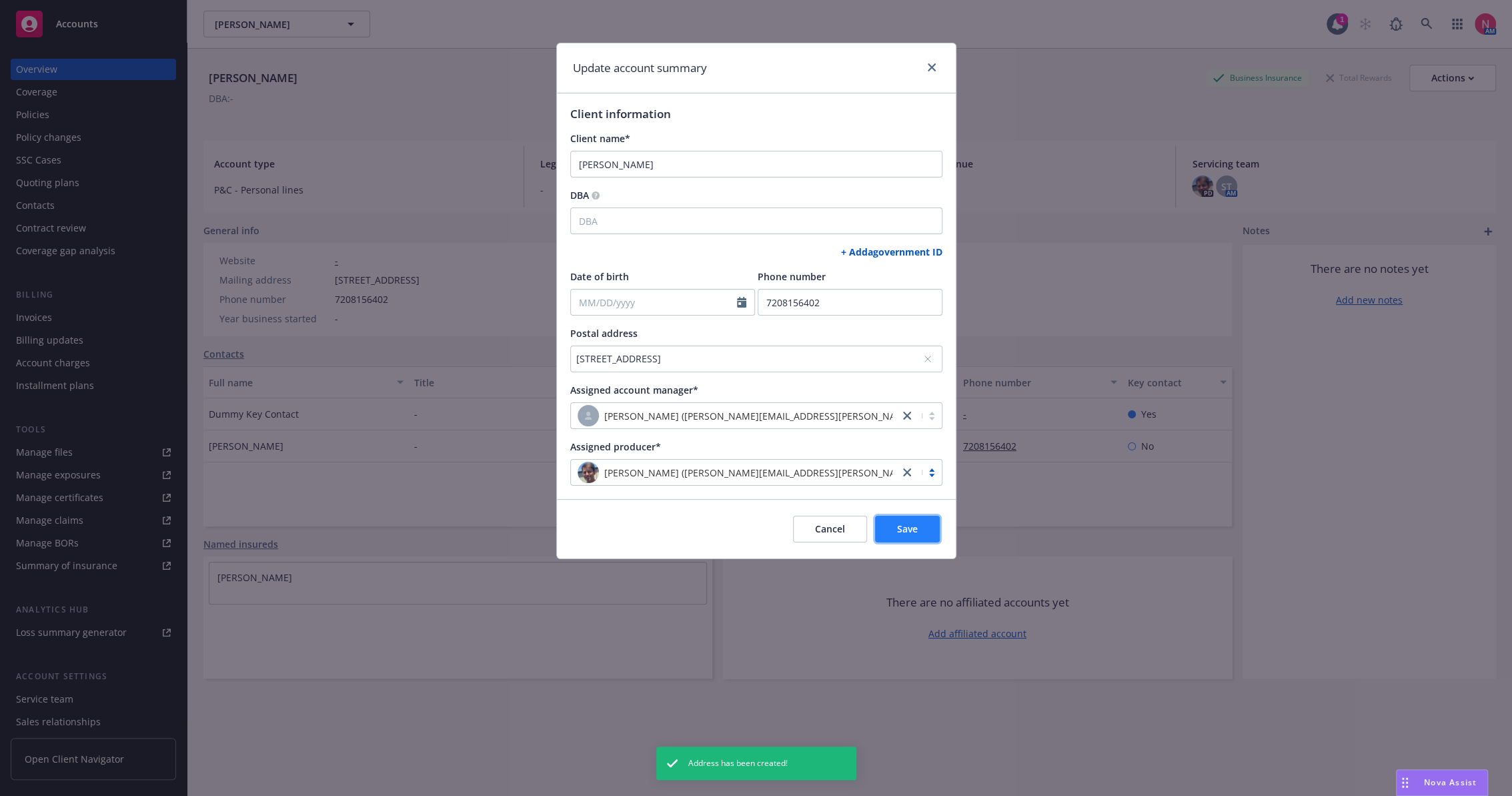
click at [918, 524] on button "Save" at bounding box center [907, 528] width 65 height 27
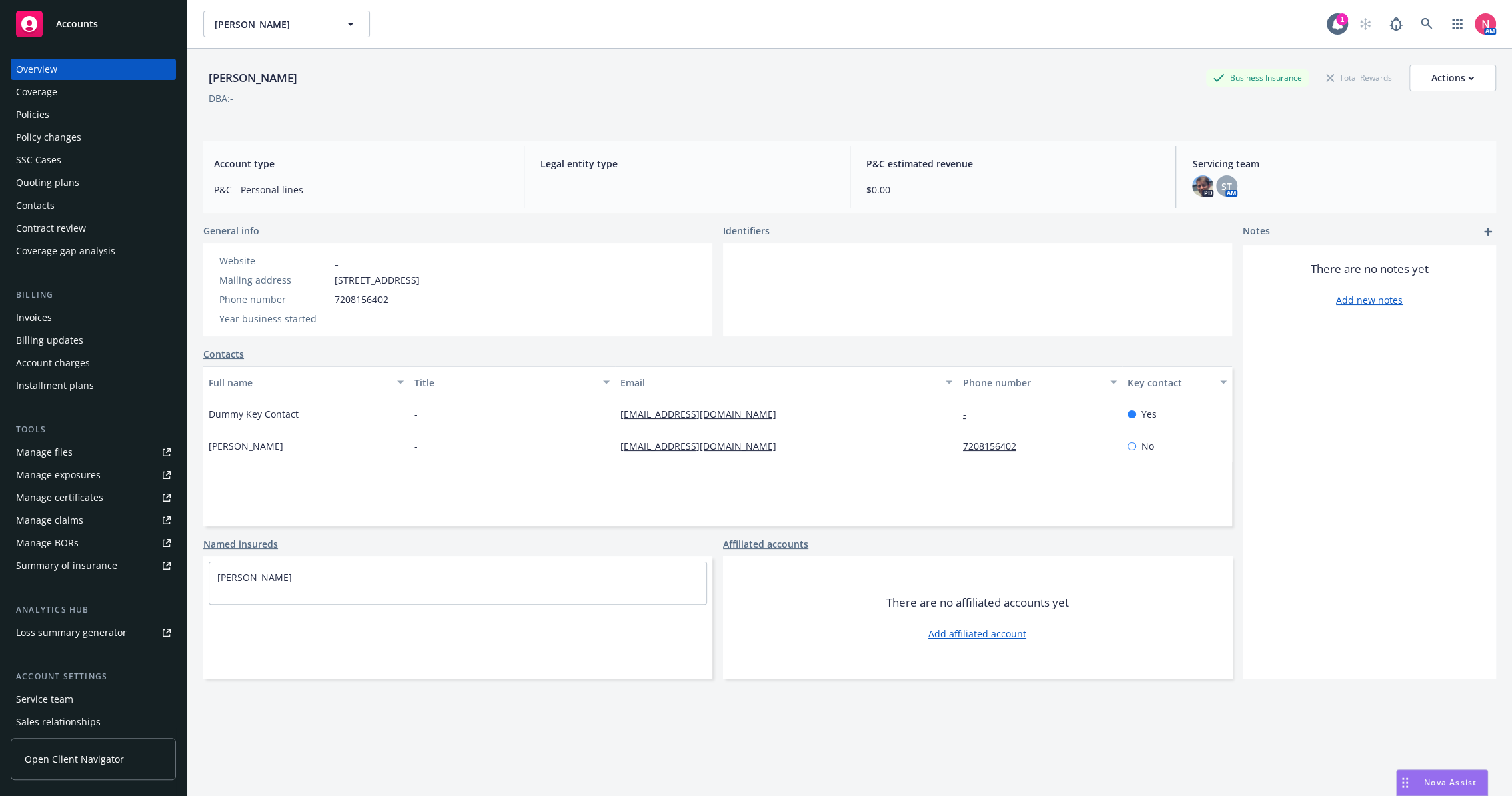
click at [55, 184] on div "Quoting plans" at bounding box center [48, 183] width 63 height 21
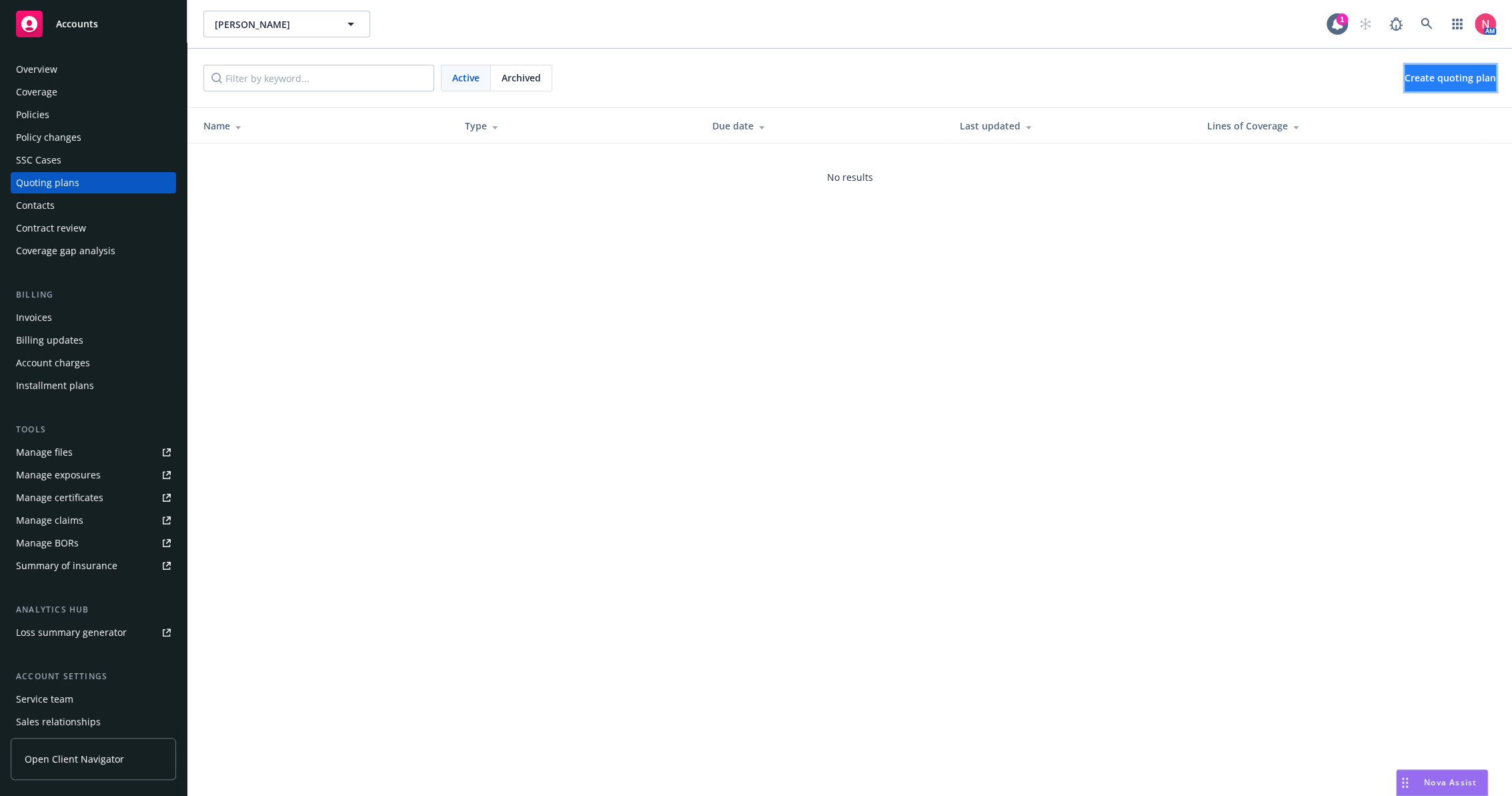
click at [1405, 74] on span "Create quoting plan" at bounding box center [1450, 78] width 91 height 13
